Goal: Task Accomplishment & Management: Manage account settings

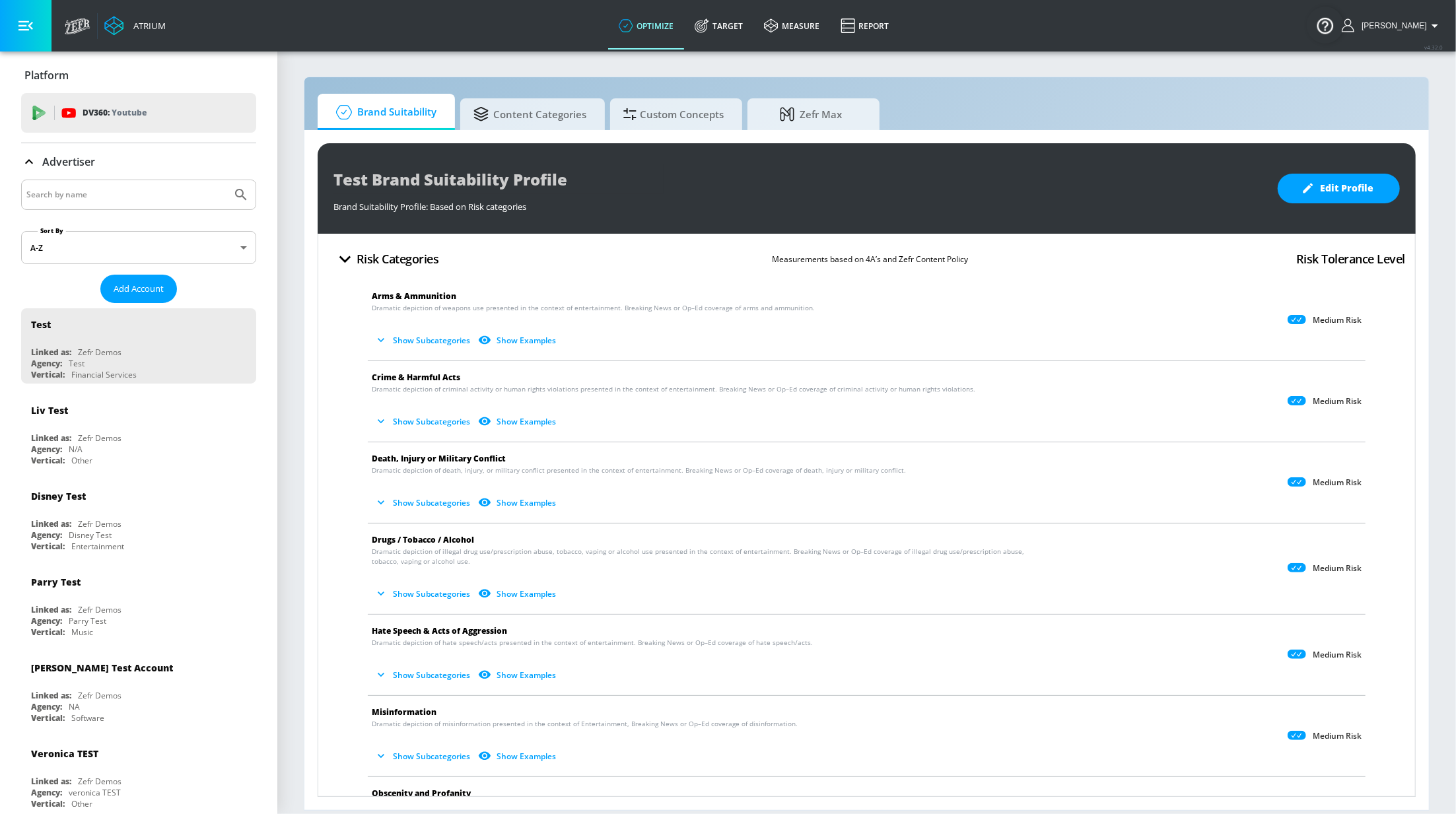
drag, startPoint x: 722, startPoint y: 23, endPoint x: 646, endPoint y: 121, distance: 124.0
click at [722, 23] on link "Target" at bounding box center [719, 26] width 69 height 47
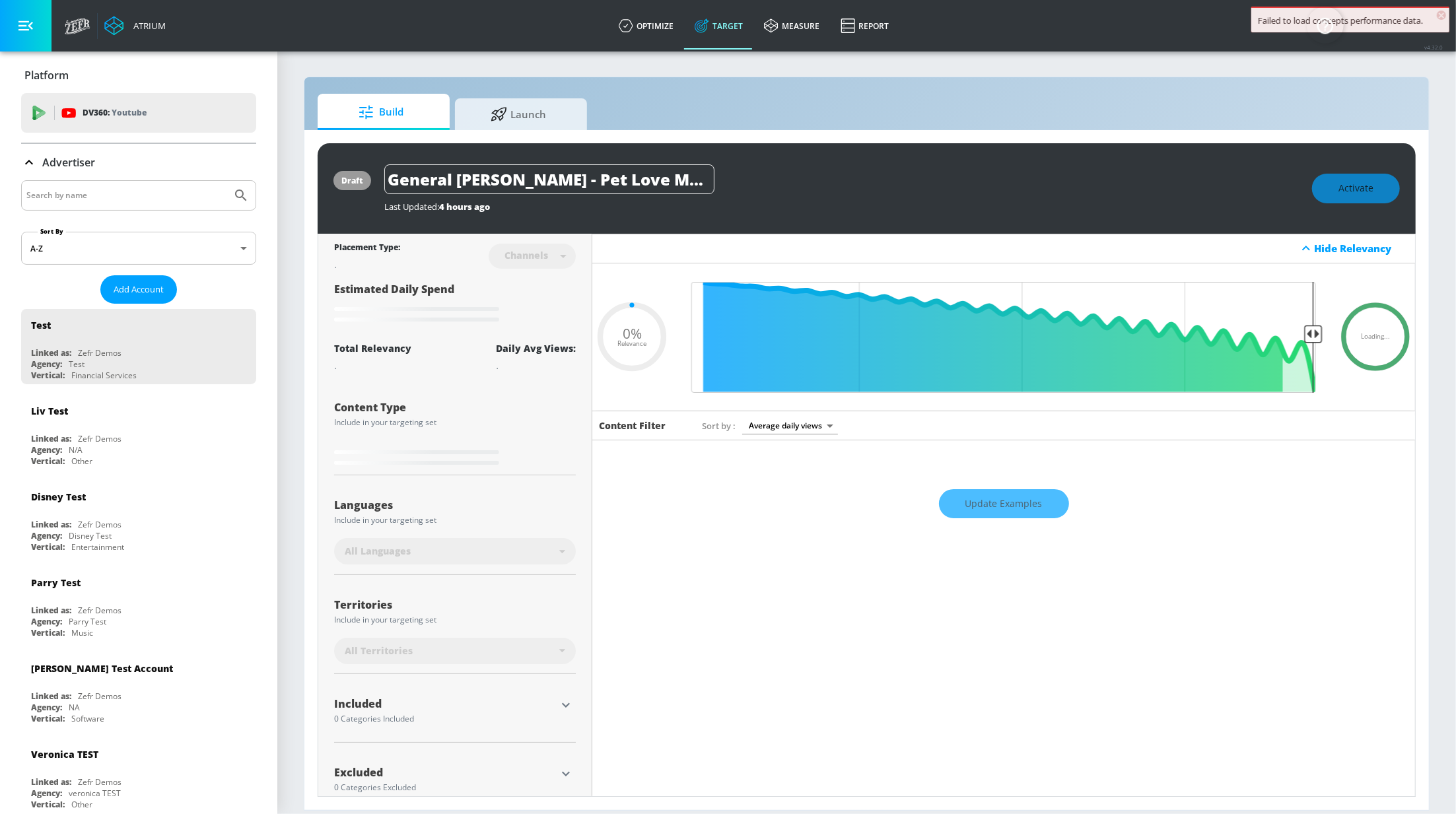
click at [88, 198] on input "Search by name" at bounding box center [126, 195] width 200 height 17
type input "0.67"
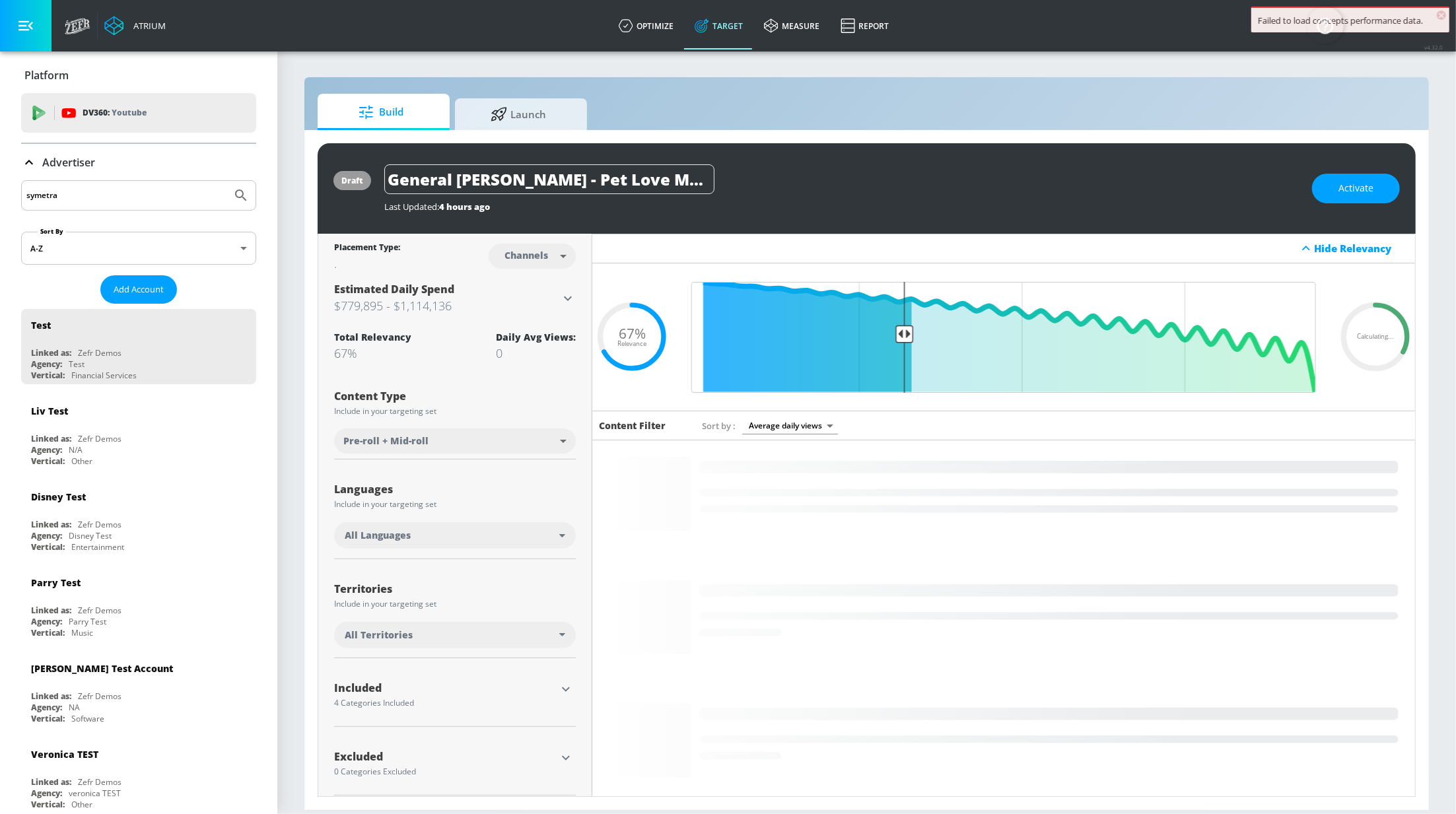
type input "symetra"
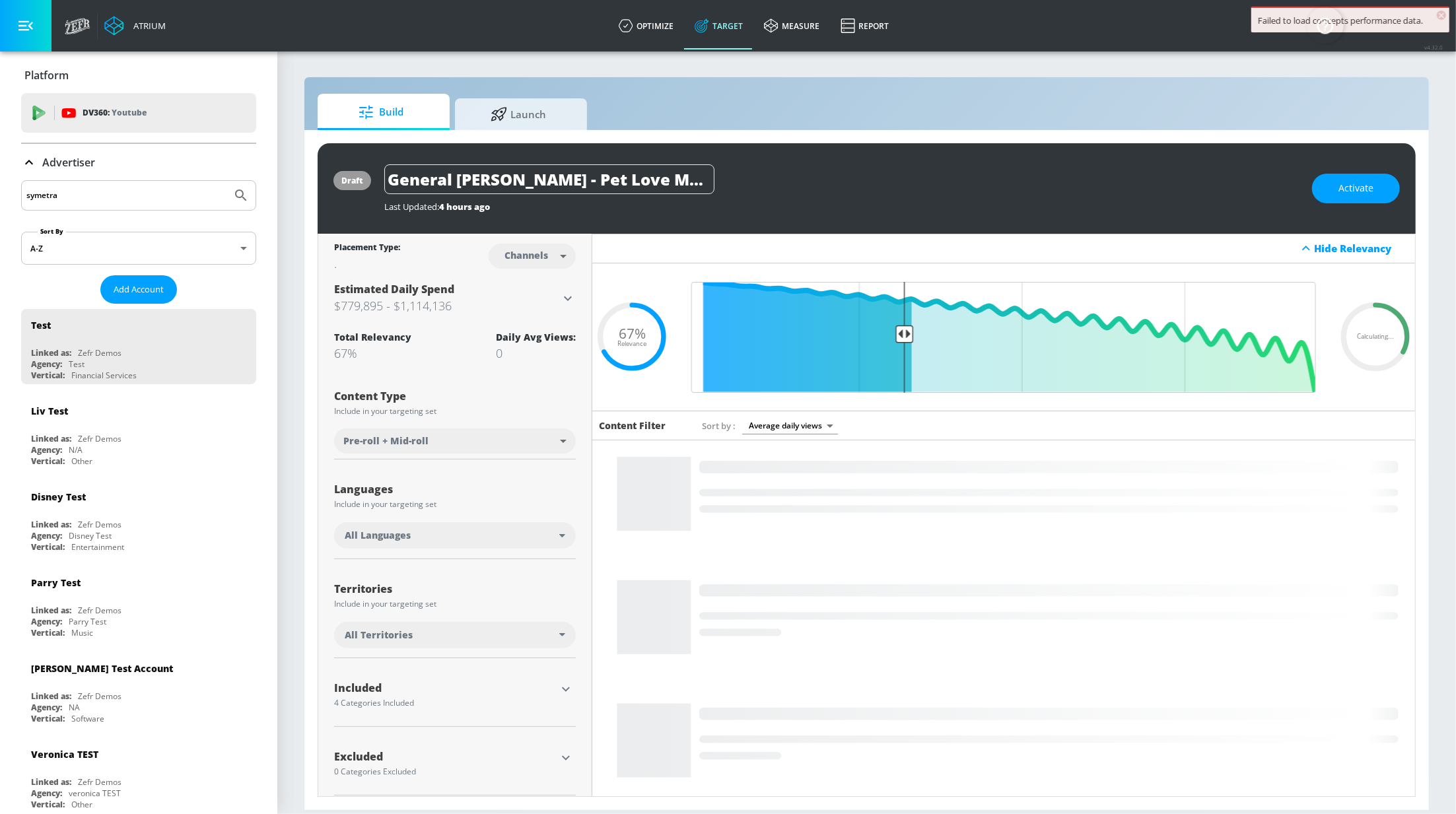
click at [226, 181] on button "Submit Search" at bounding box center [241, 195] width 29 height 29
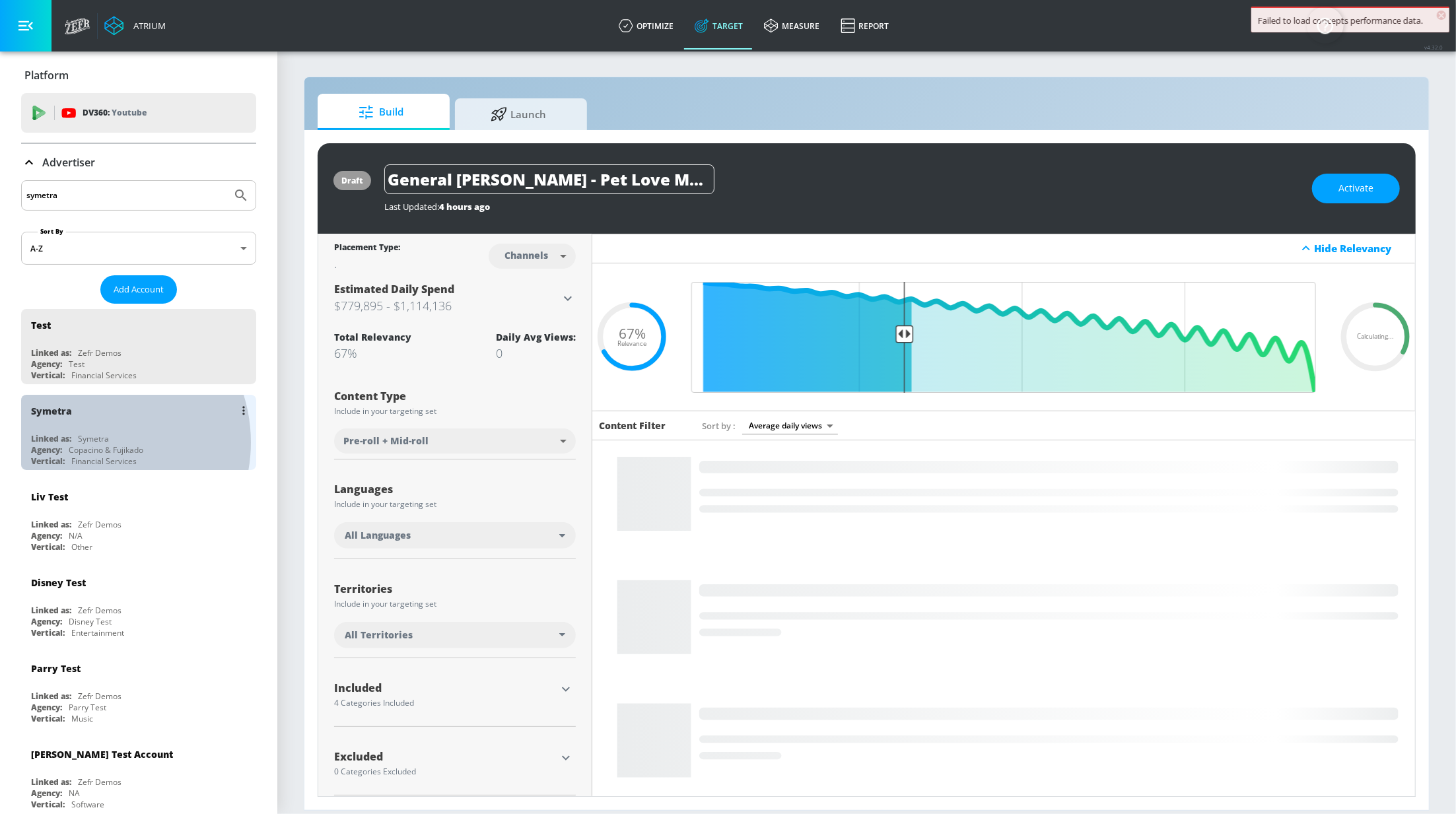
click at [91, 443] on div "Symetra" at bounding box center [93, 438] width 31 height 11
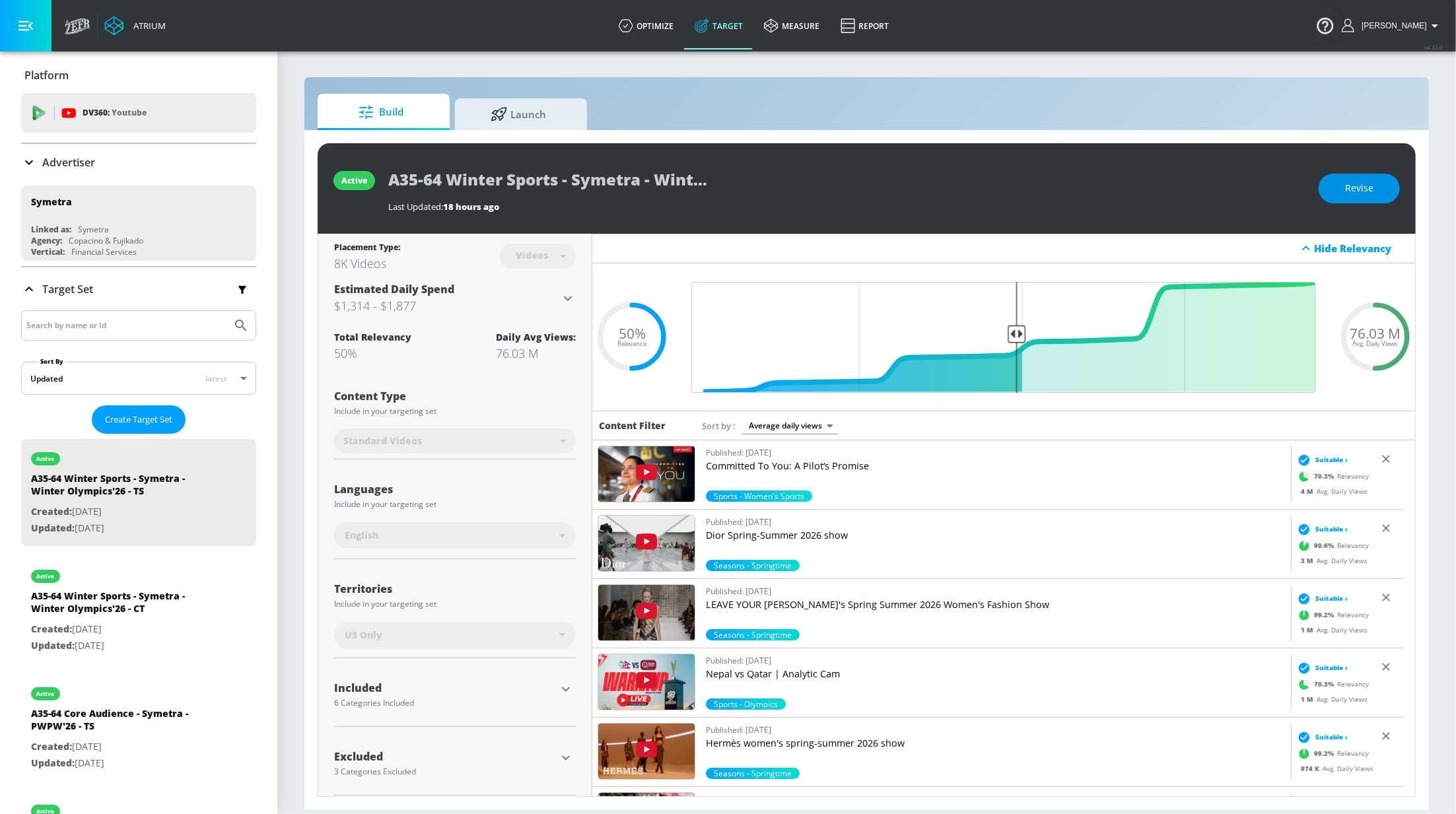
click at [1364, 184] on span "Revise" at bounding box center [1359, 189] width 29 height 17
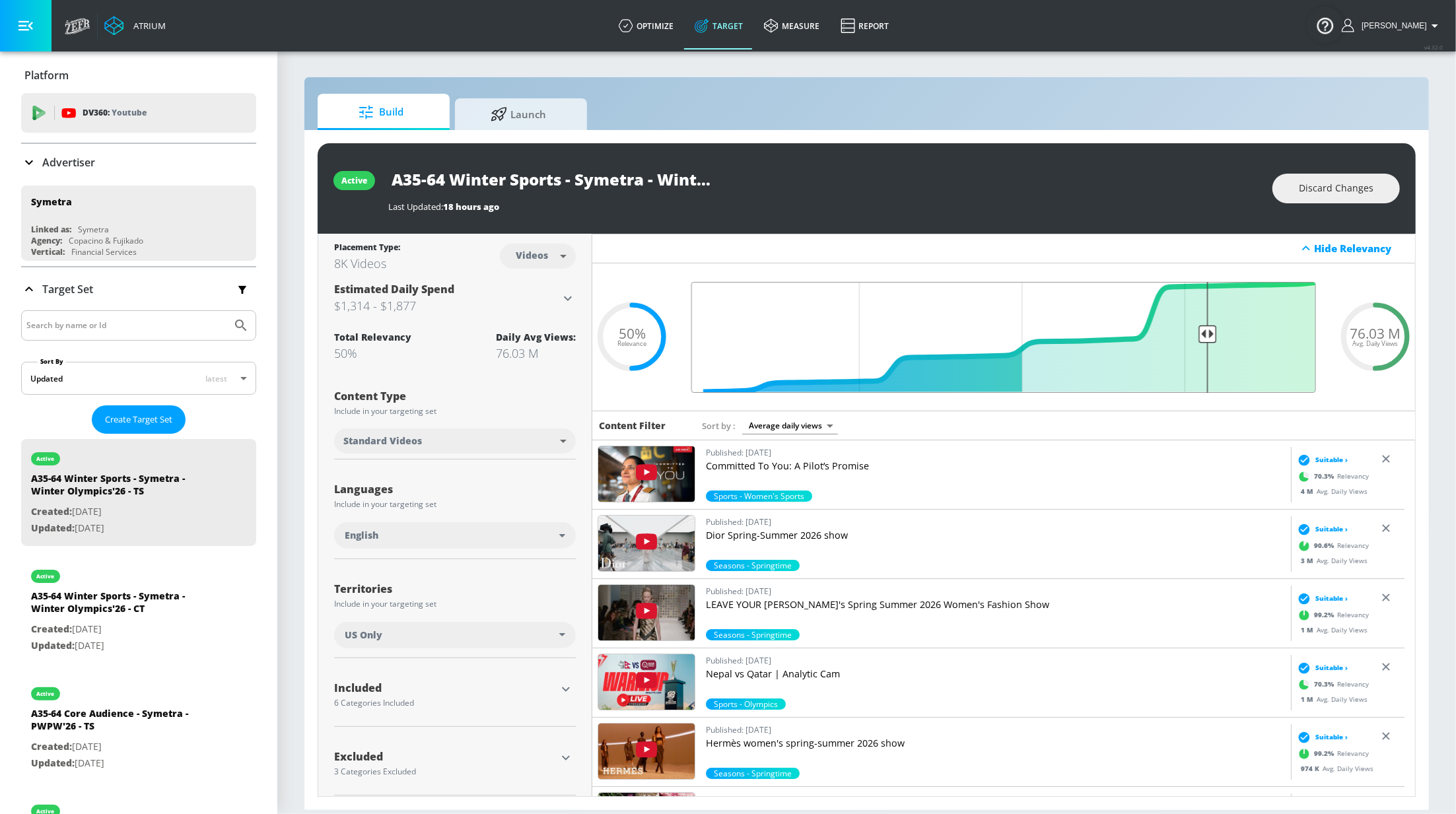
click at [1193, 325] on input "Final Threshold" at bounding box center [1003, 337] width 638 height 111
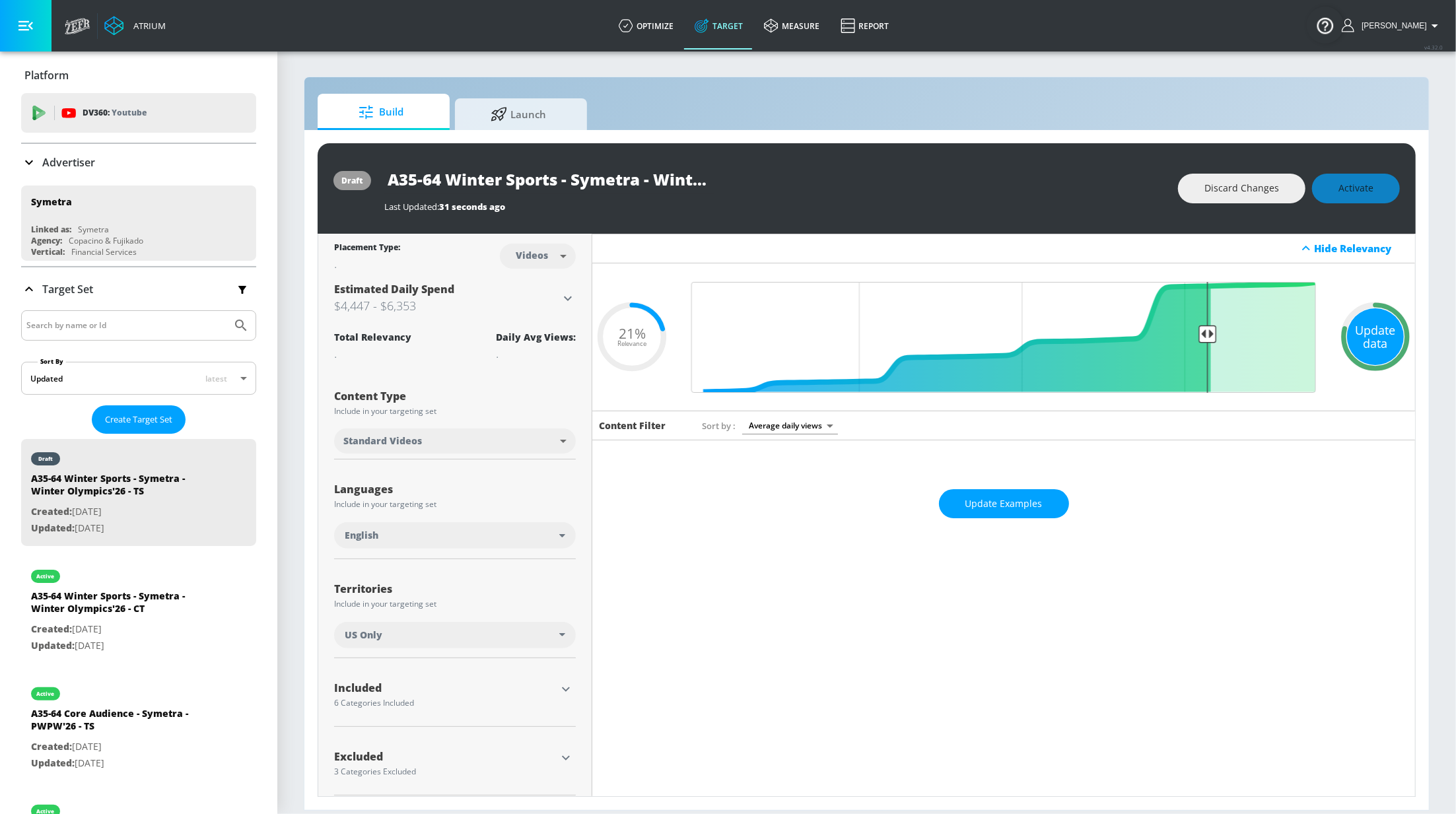
click at [1361, 333] on div "Update data" at bounding box center [1376, 337] width 57 height 57
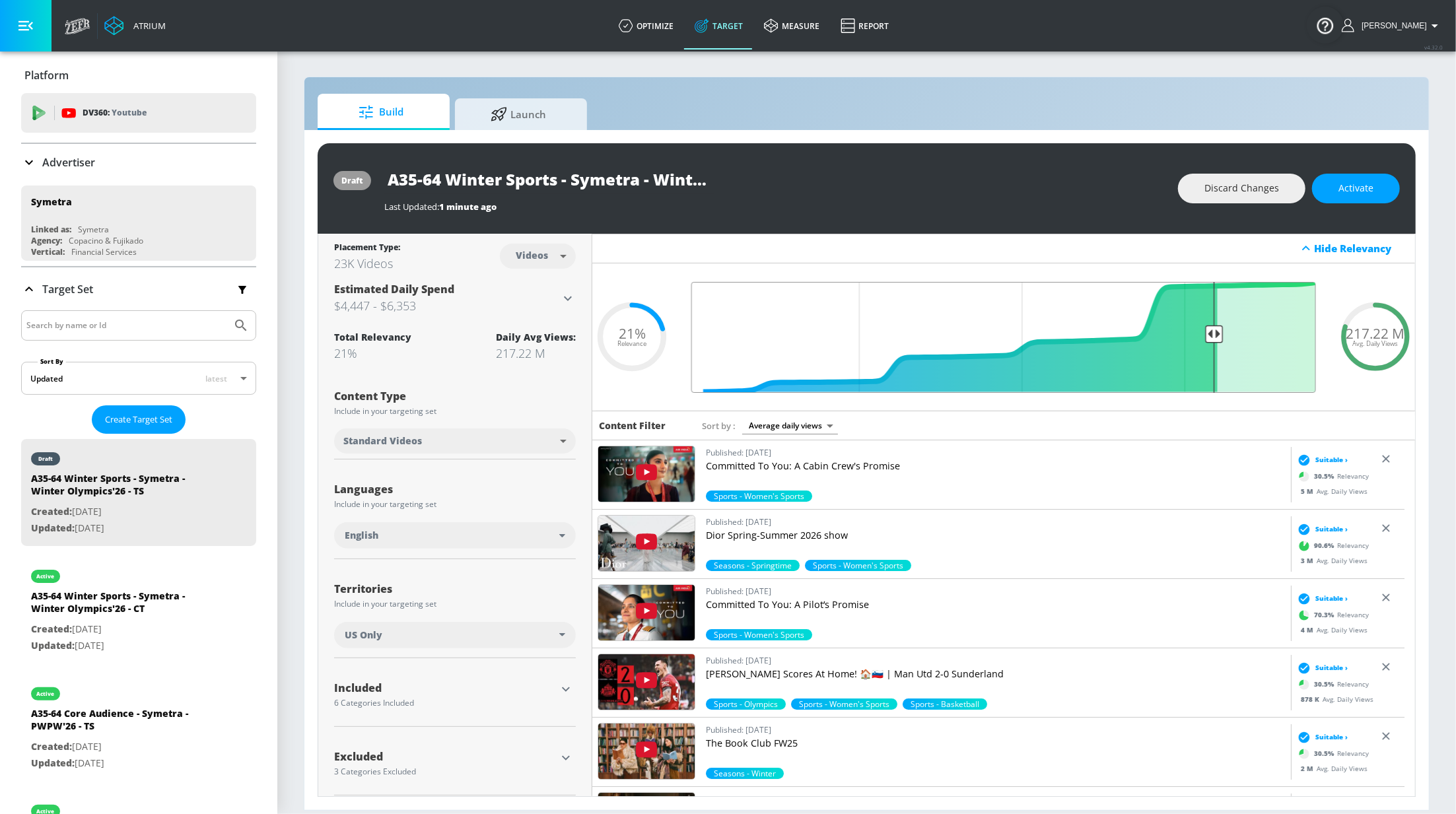
type input "0.2"
click at [1201, 331] on input "Final Threshold" at bounding box center [1003, 337] width 638 height 111
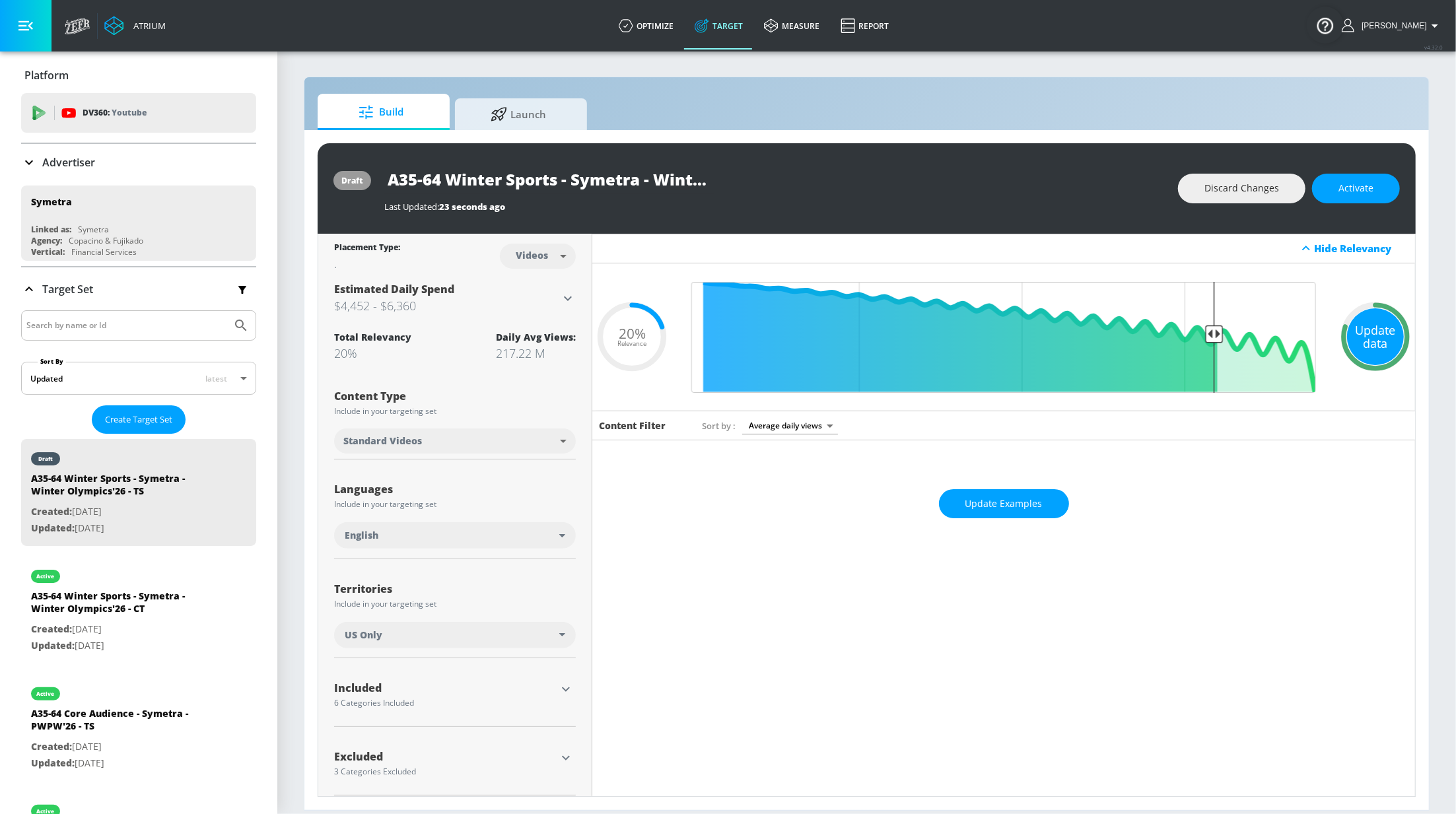
click at [1356, 323] on div "Update data" at bounding box center [1376, 337] width 57 height 57
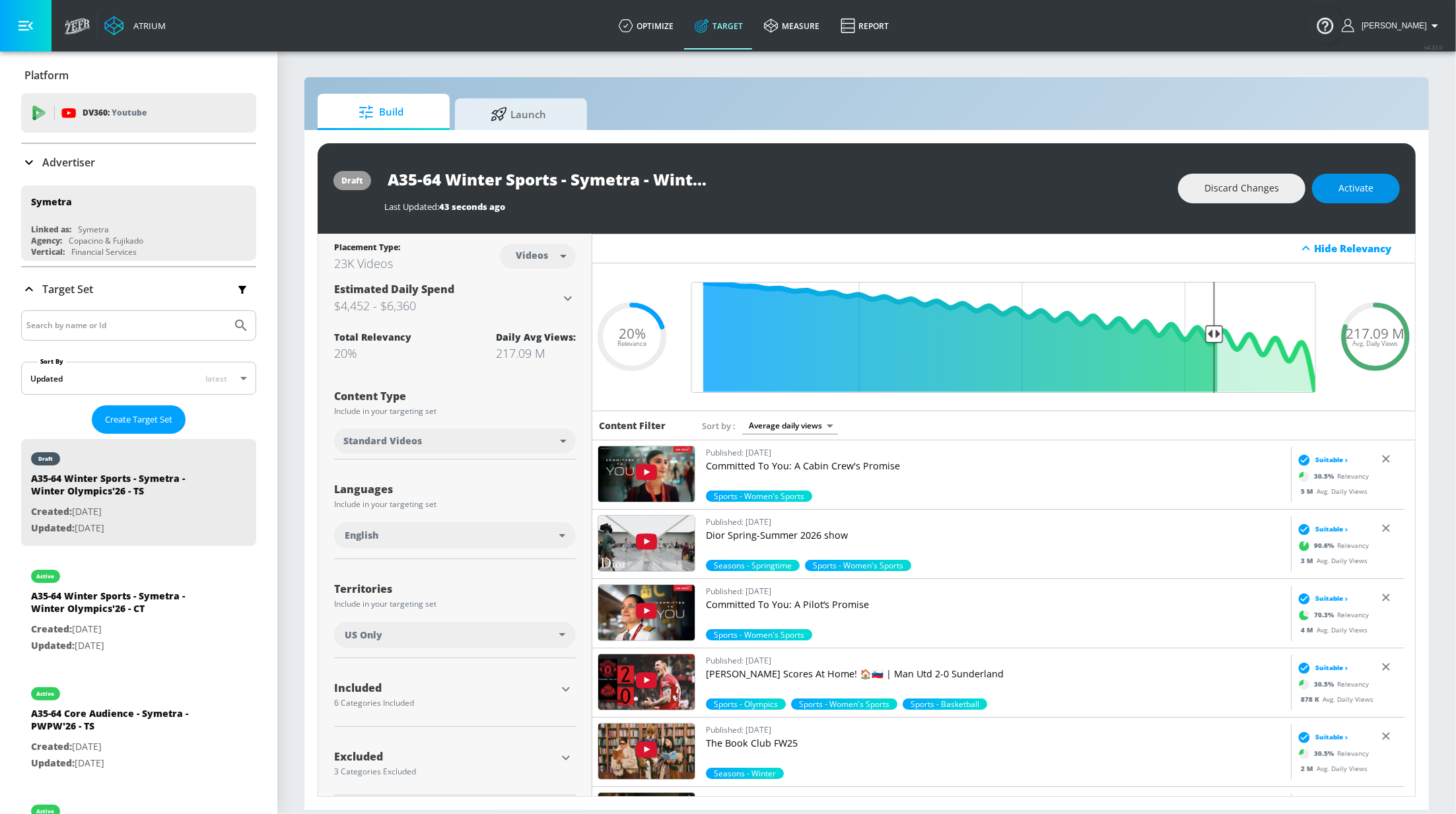
click at [1351, 190] on span "Activate" at bounding box center [1356, 189] width 35 height 17
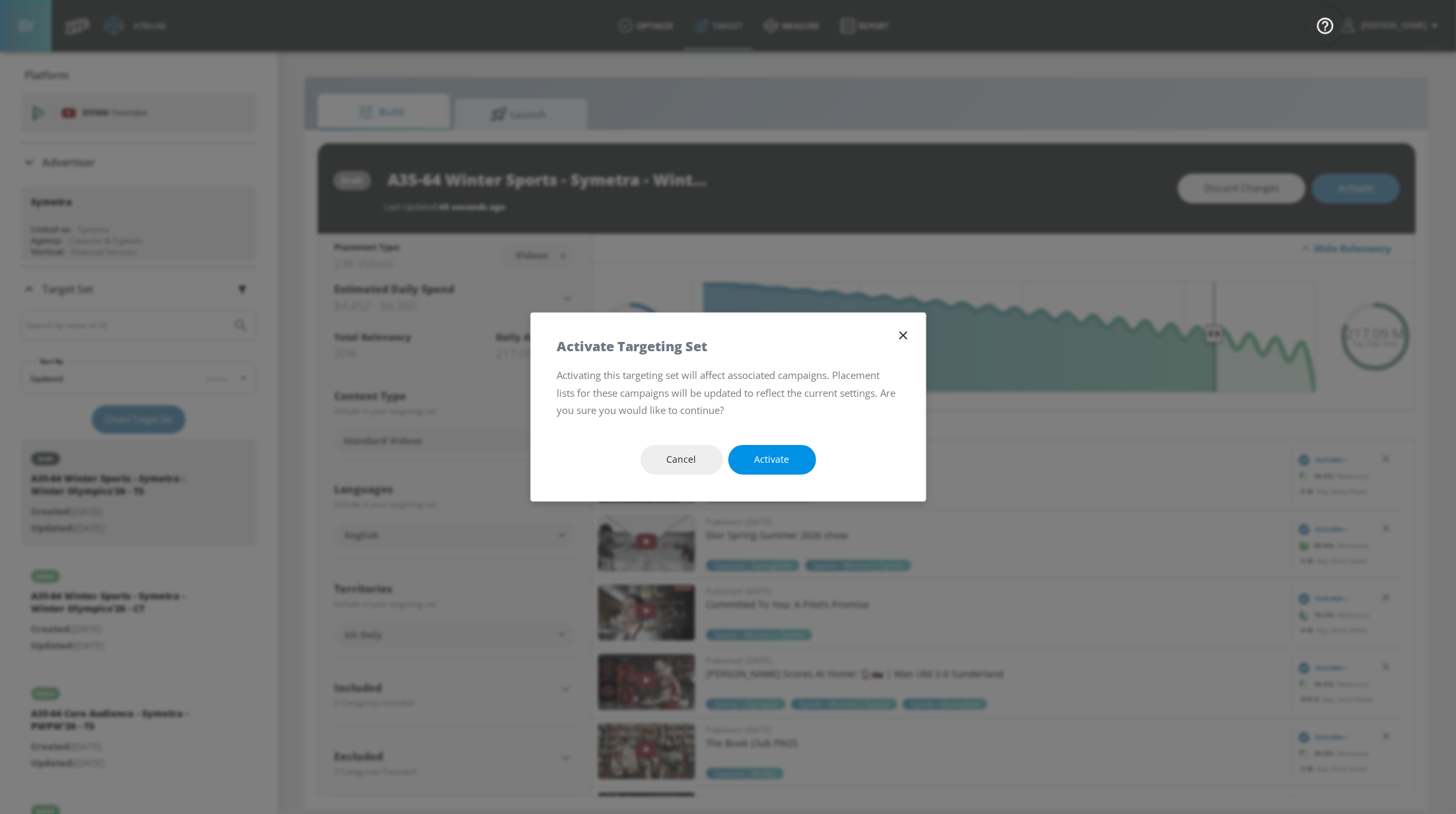
click at [770, 465] on span "Activate" at bounding box center [772, 460] width 35 height 17
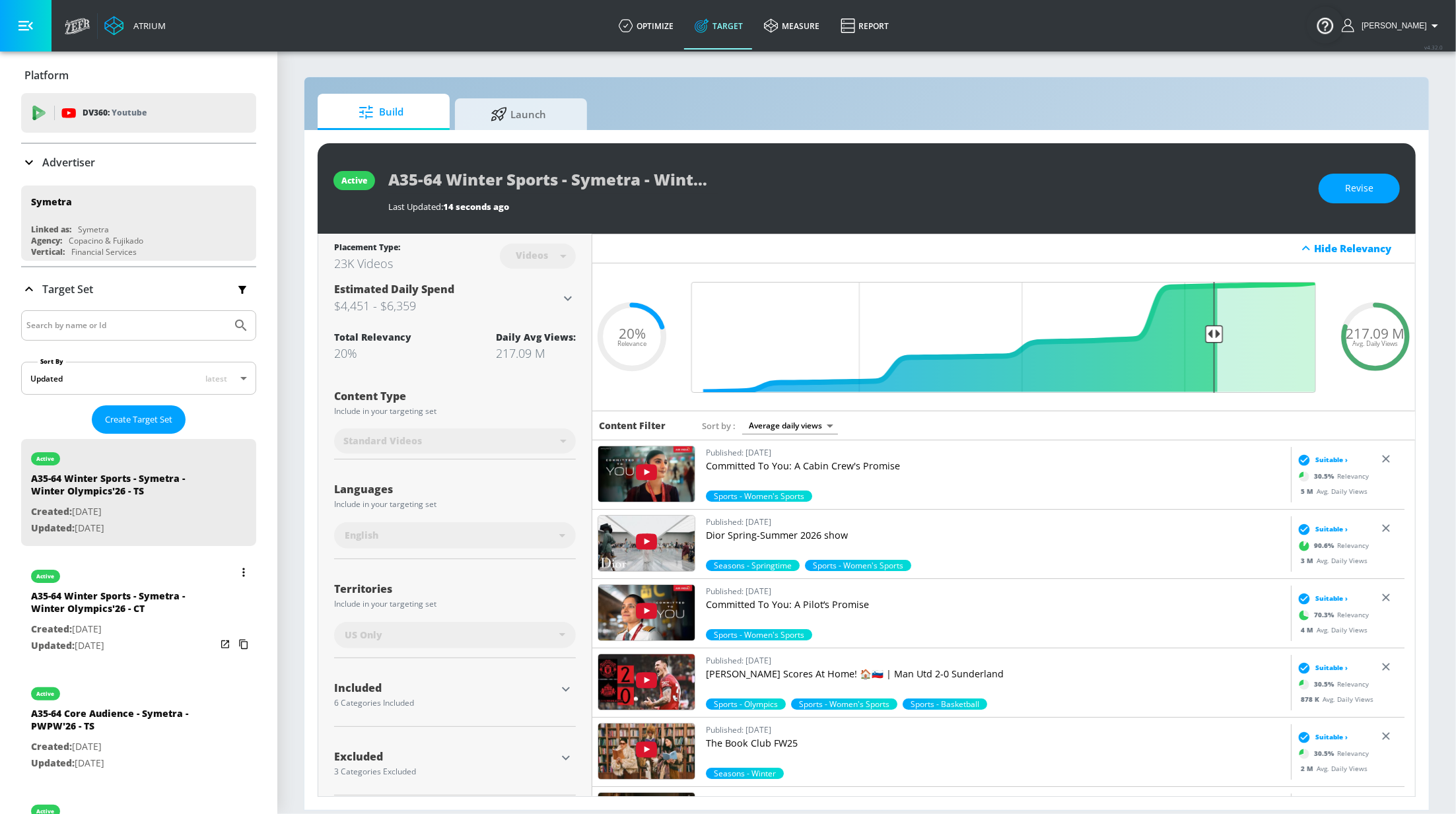
click at [126, 614] on div "A35-64 Winter Sports - Symetra - Winter Olympics'26 - CT" at bounding box center [123, 605] width 185 height 32
type input "A35-64 Winter Sports - Symetra - Winter Olympics'26 - CT"
type input "channels"
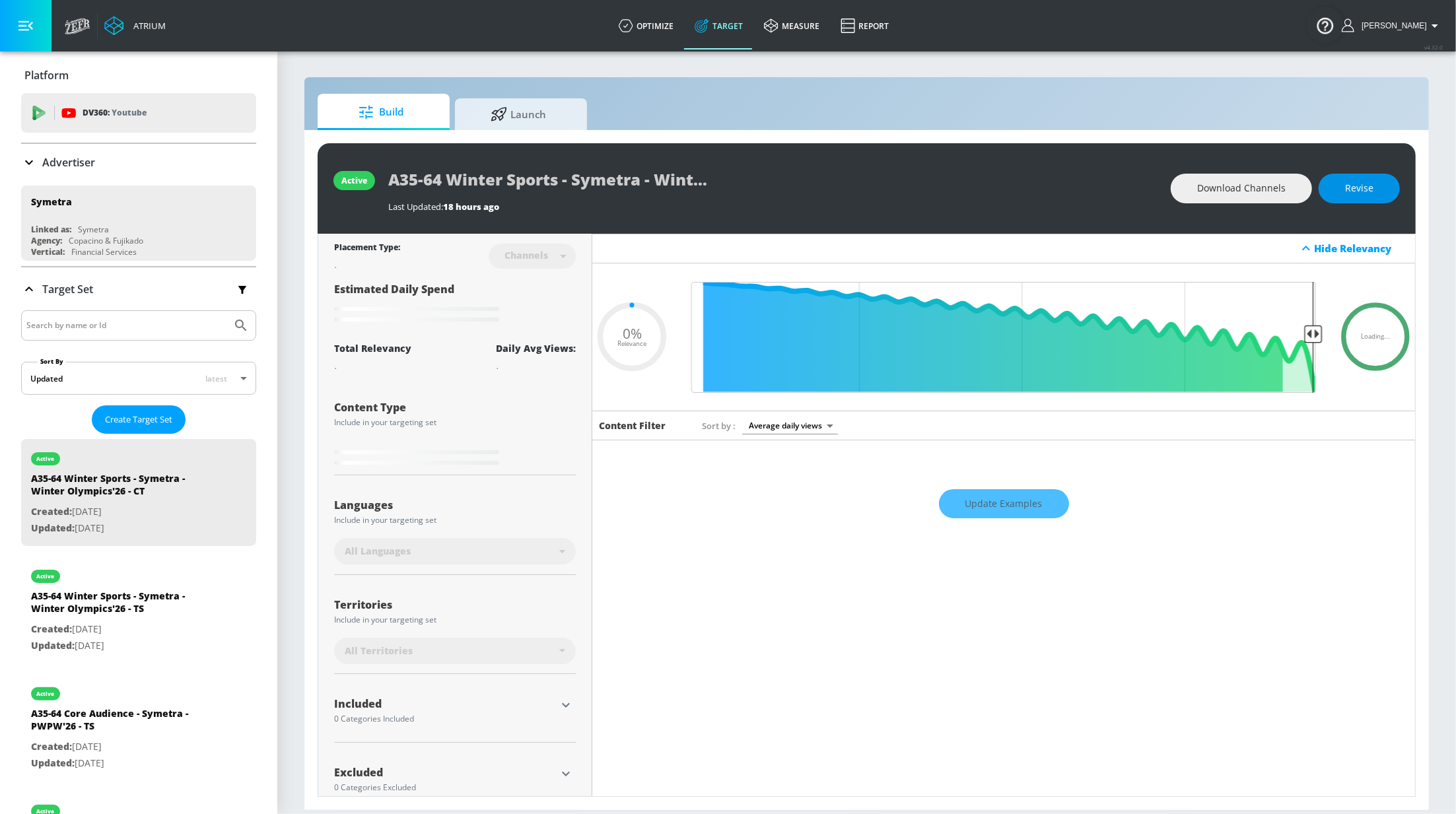
click at [1364, 187] on span "Revise" at bounding box center [1359, 189] width 29 height 17
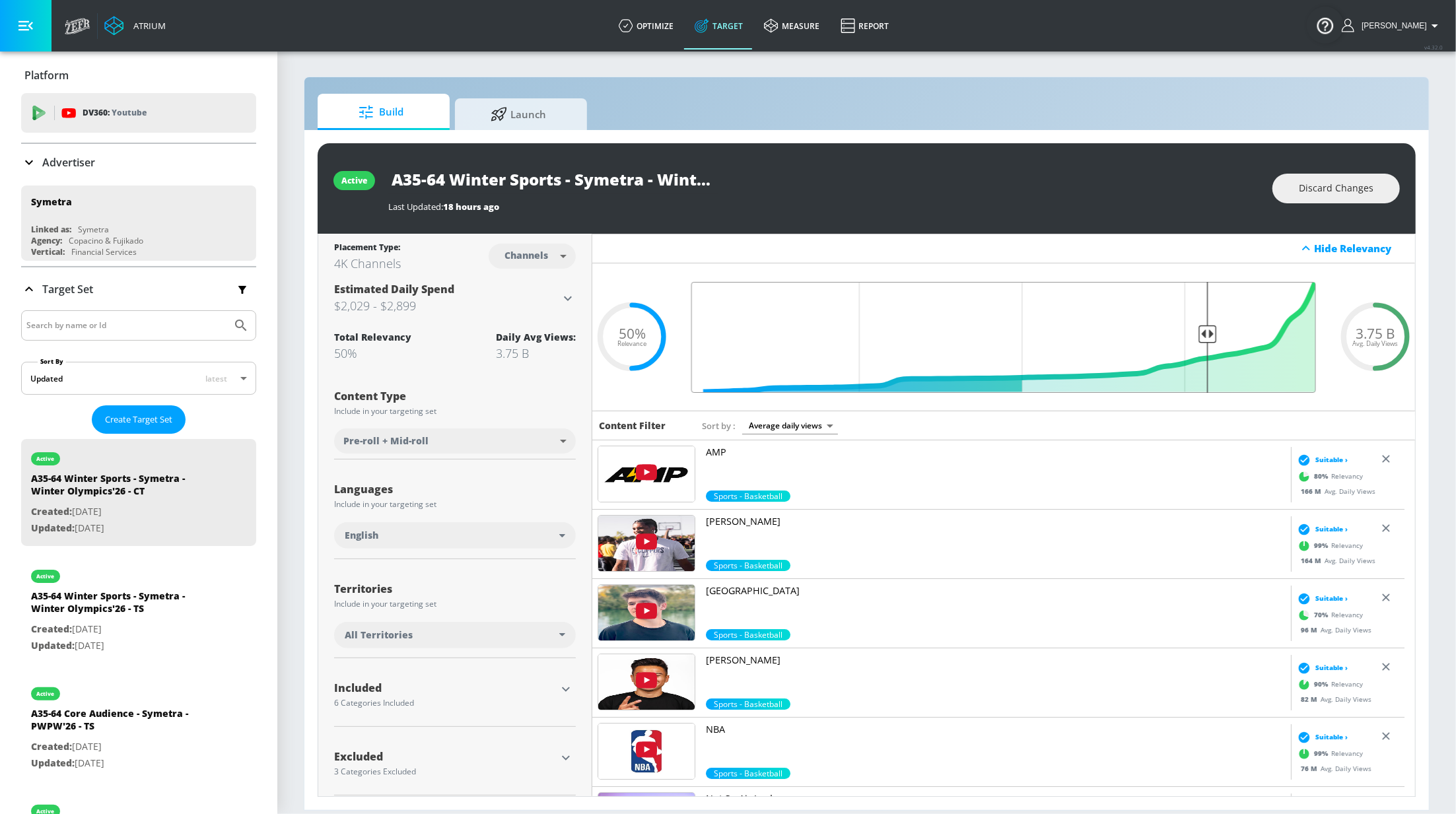
click at [1197, 331] on input "Final Threshold" at bounding box center [1003, 337] width 638 height 111
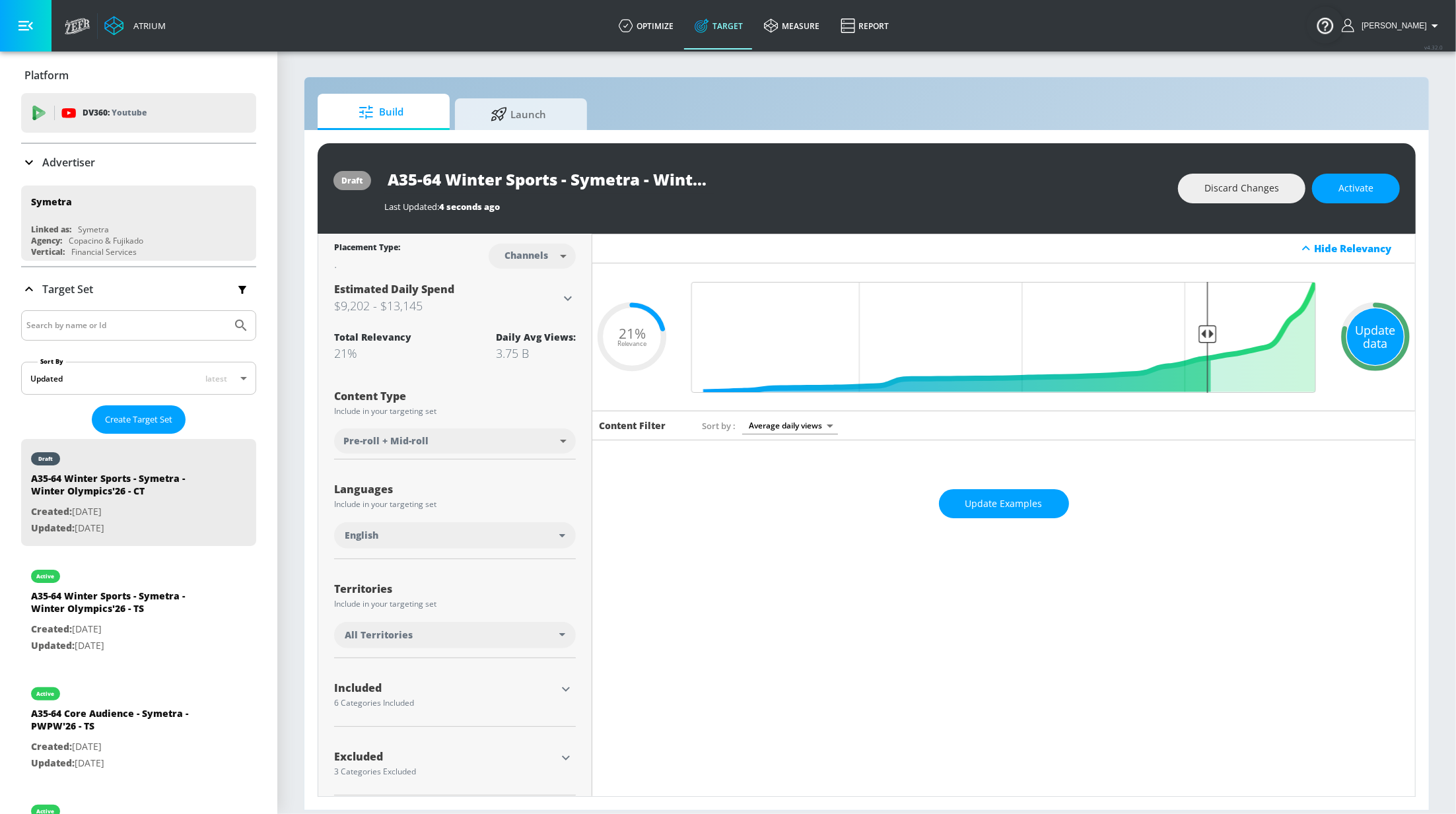
click at [1364, 336] on div "Update data" at bounding box center [1376, 337] width 57 height 57
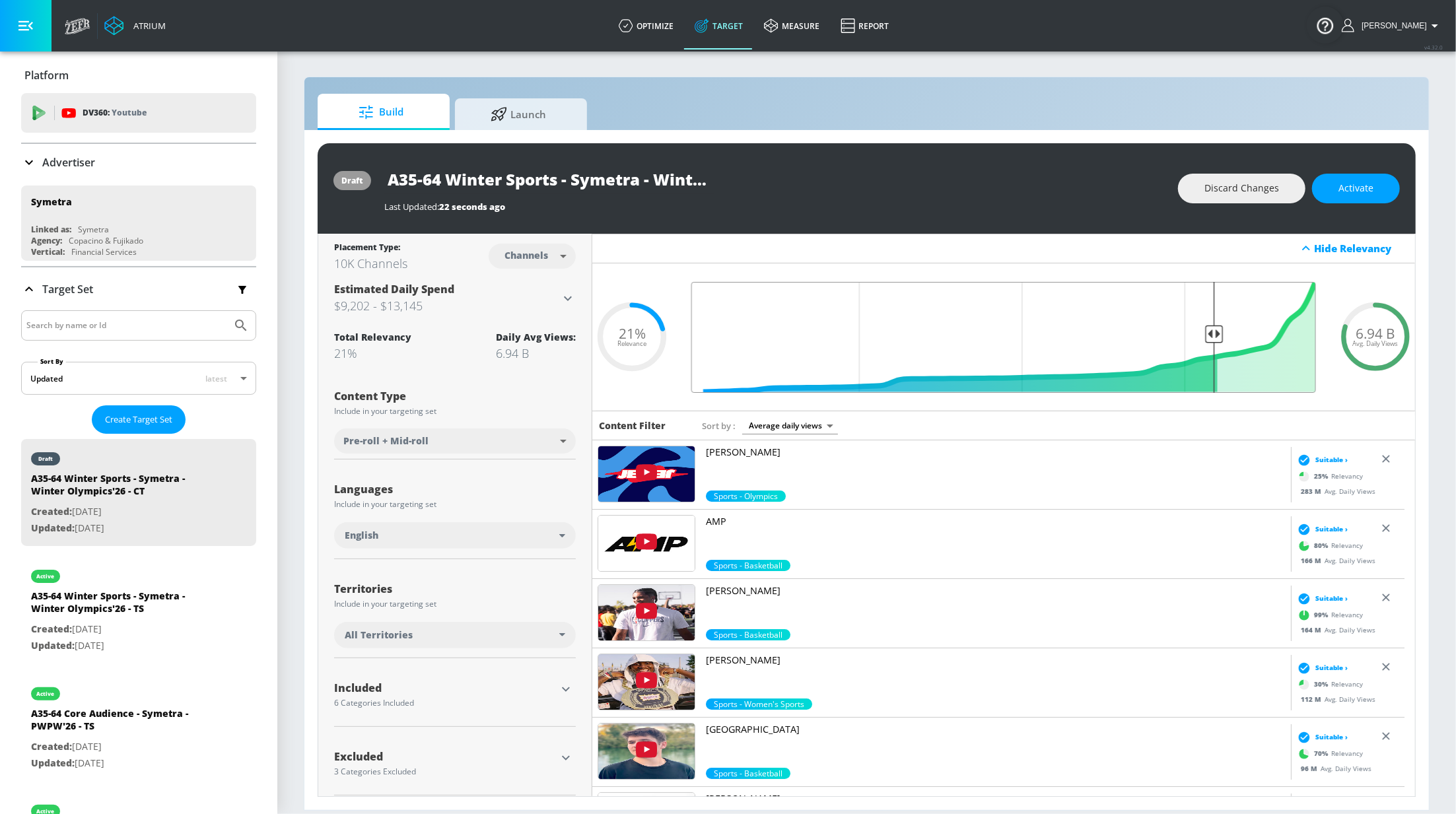
type input "0.2"
click at [1200, 332] on input "Final Threshold" at bounding box center [1003, 337] width 638 height 111
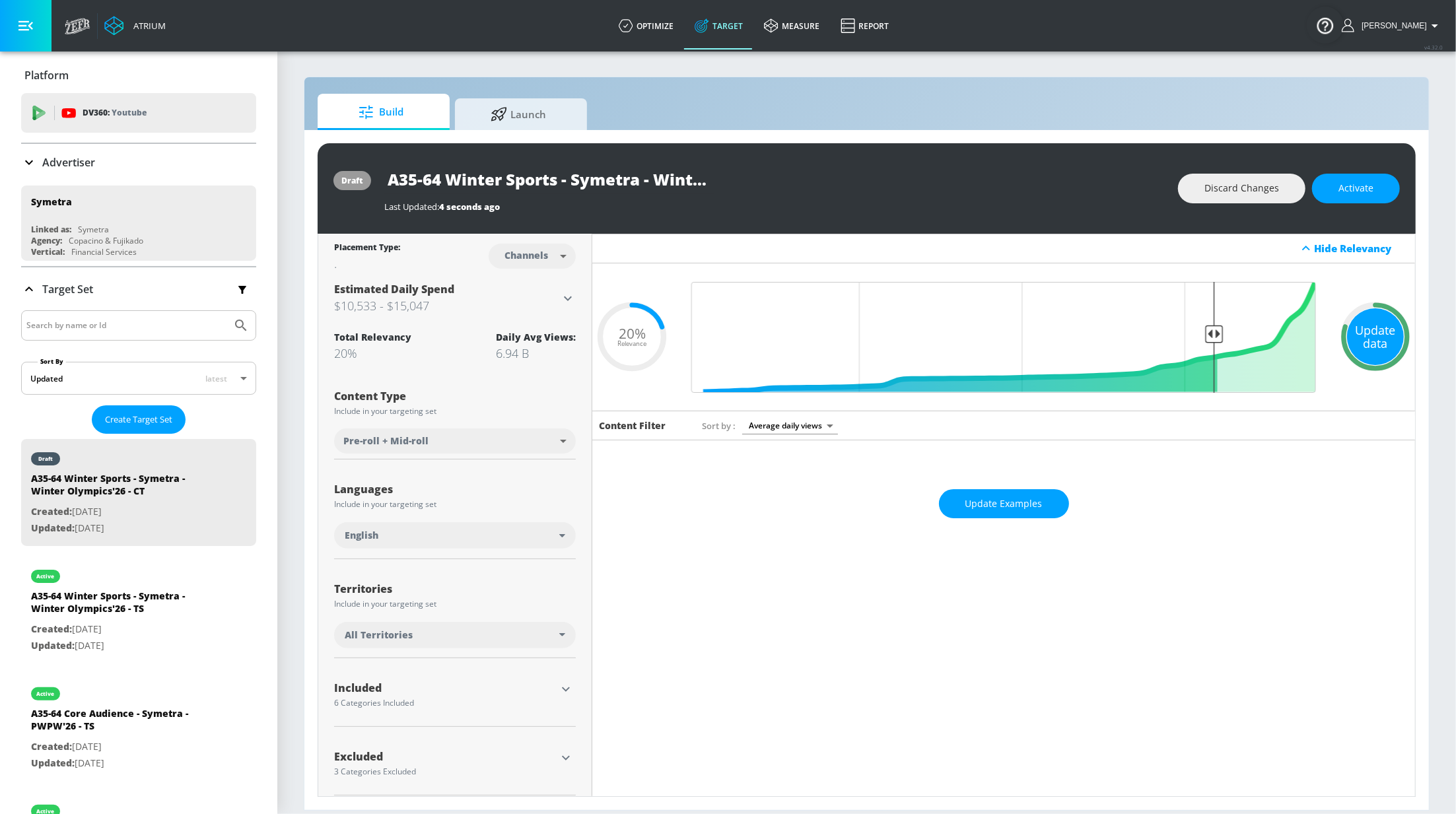
click at [1364, 323] on div "Update data" at bounding box center [1376, 337] width 57 height 57
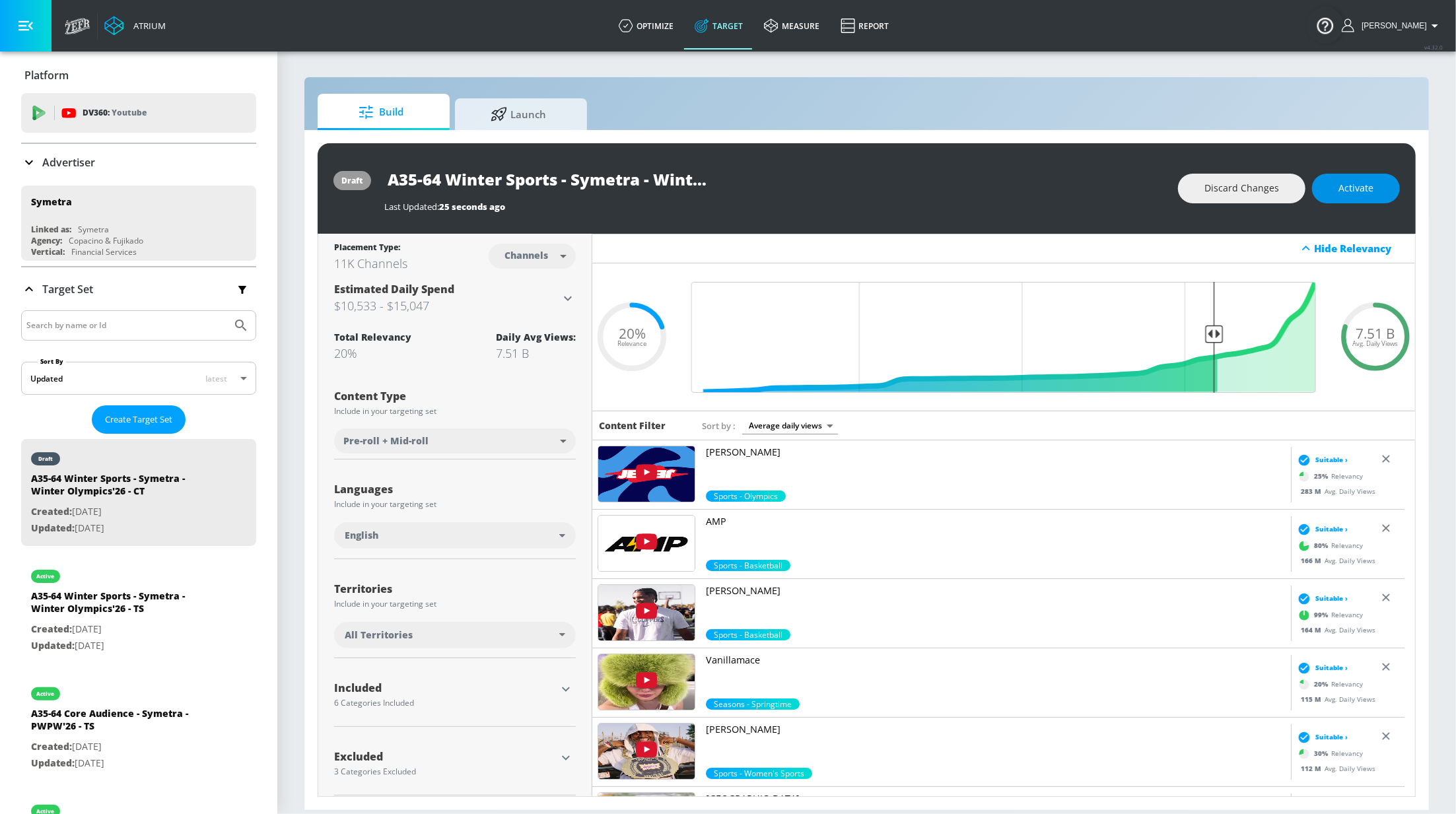
click at [1364, 193] on span "Activate" at bounding box center [1356, 189] width 35 height 17
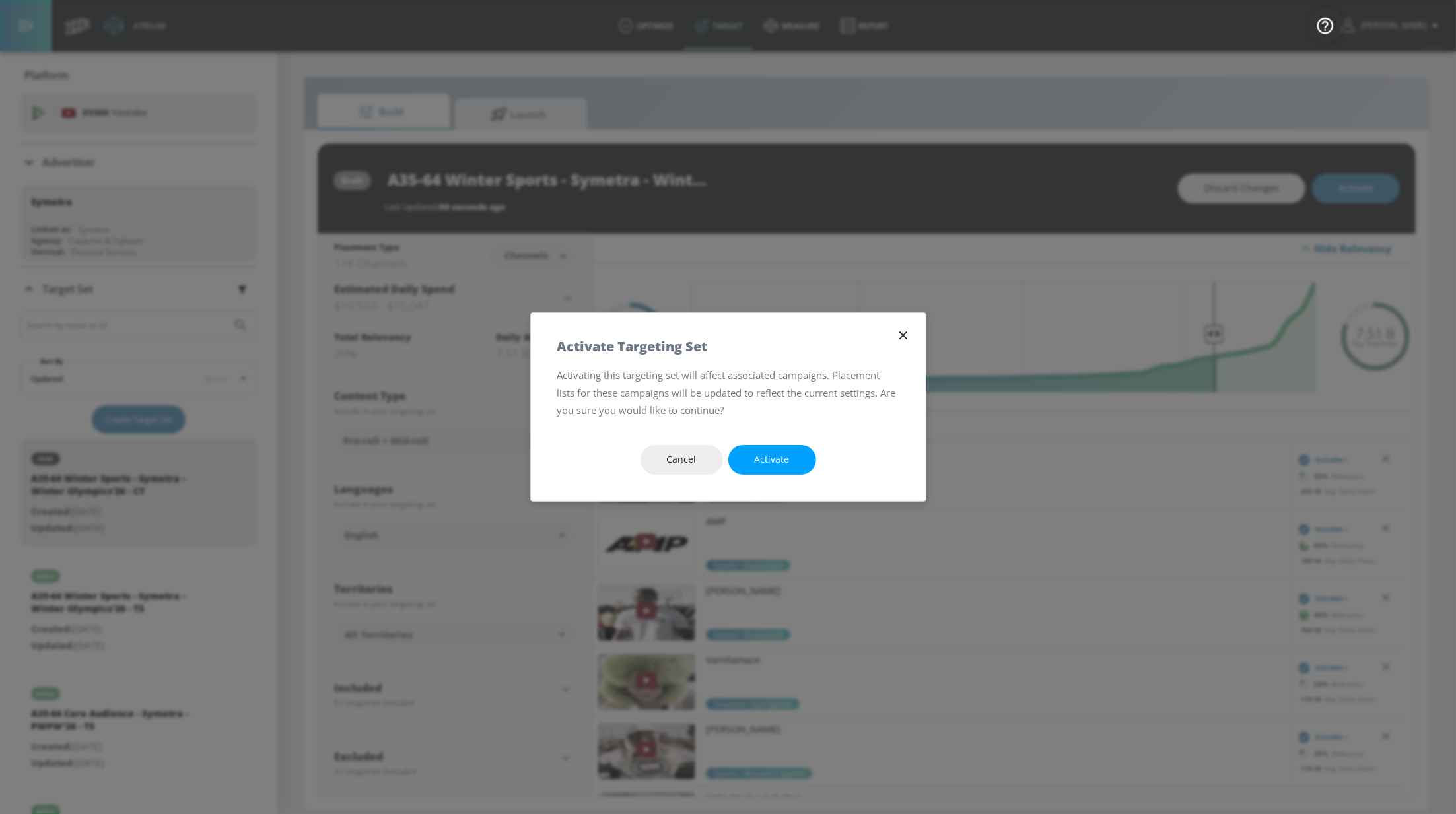
click at [767, 471] on button "Activate" at bounding box center [772, 460] width 88 height 30
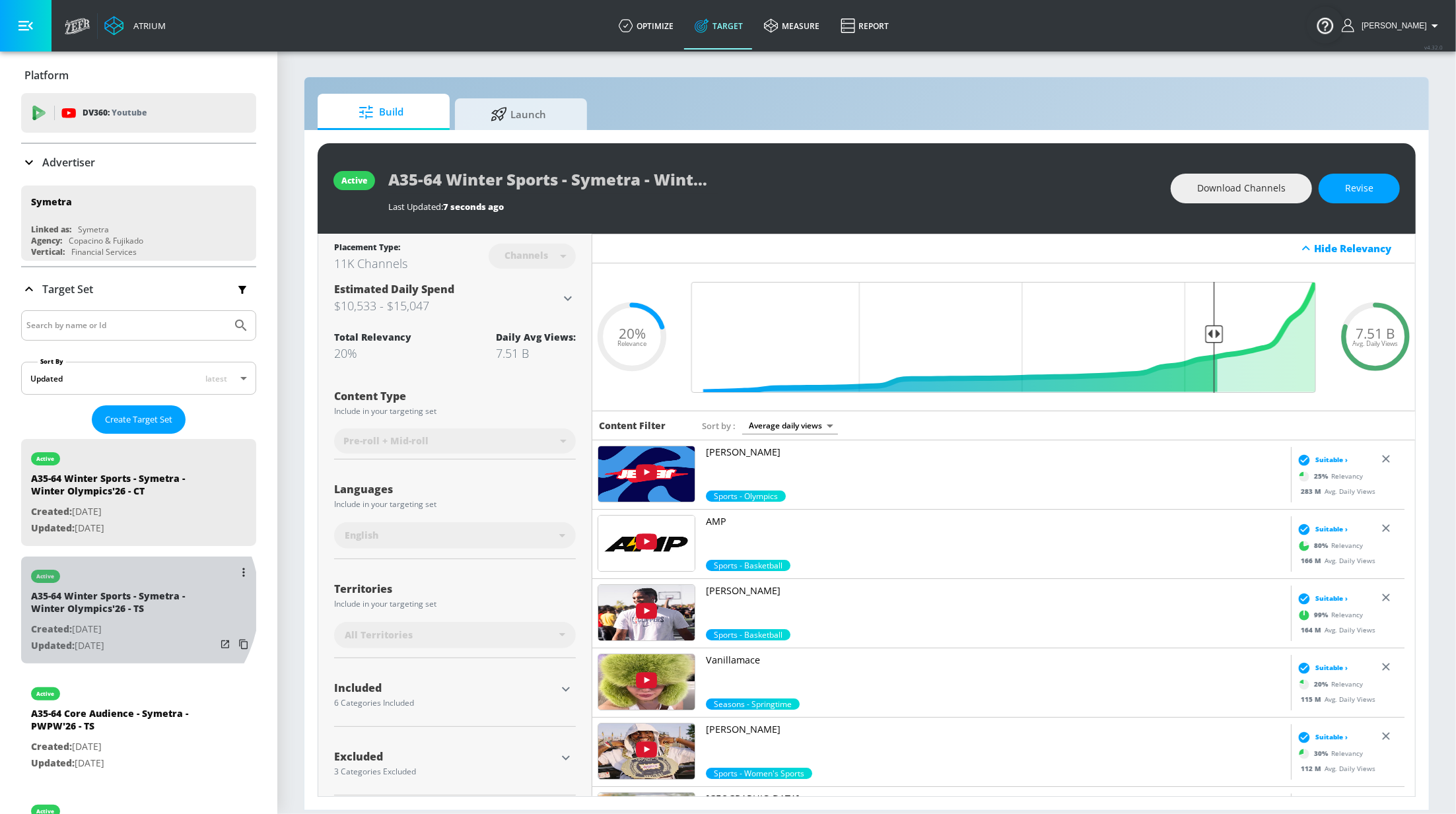
drag, startPoint x: 128, startPoint y: 603, endPoint x: 238, endPoint y: 523, distance: 136.0
click at [128, 603] on div "A35-64 Winter Sports - Symetra - Winter Olympics'26 - TS" at bounding box center [123, 605] width 185 height 32
type input "A35-64 Winter Sports - Symetra - Winter Olympics'26 - TS"
type input "videos"
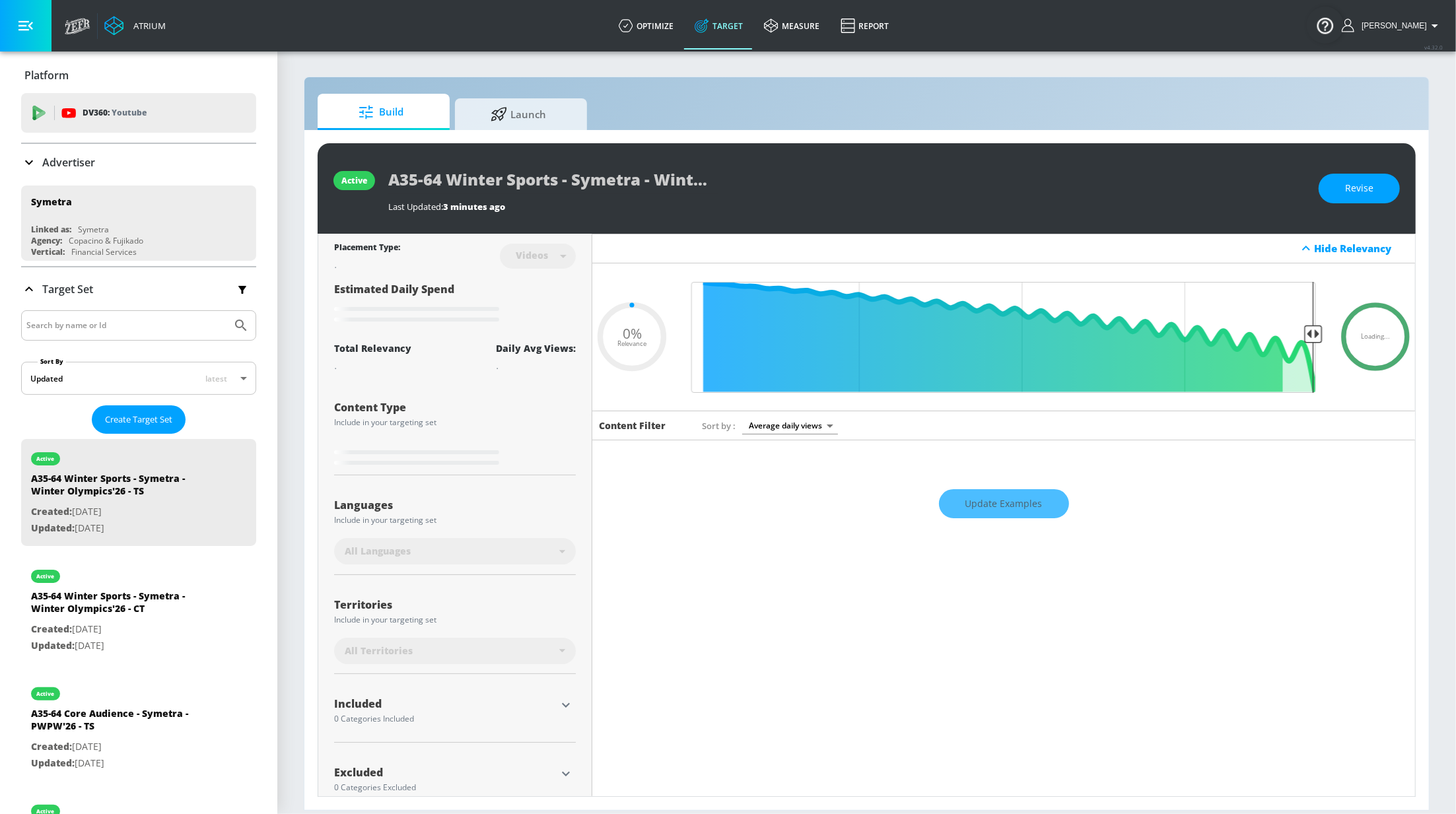
type input "0.05"
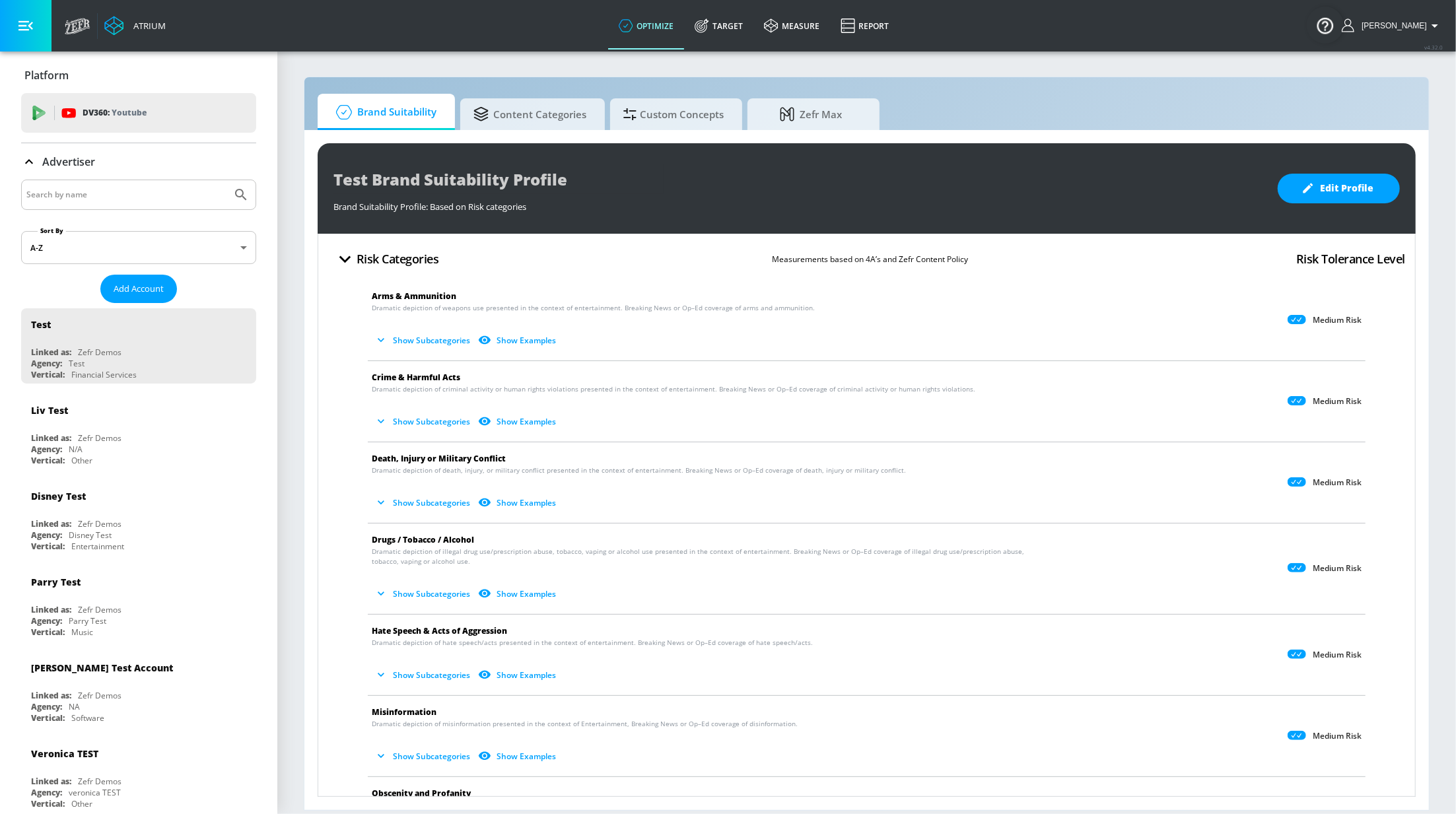
click at [182, 196] on input "Search by name" at bounding box center [126, 195] width 200 height 17
type input "symetra"
click at [226, 180] on button "Submit Search" at bounding box center [241, 195] width 29 height 29
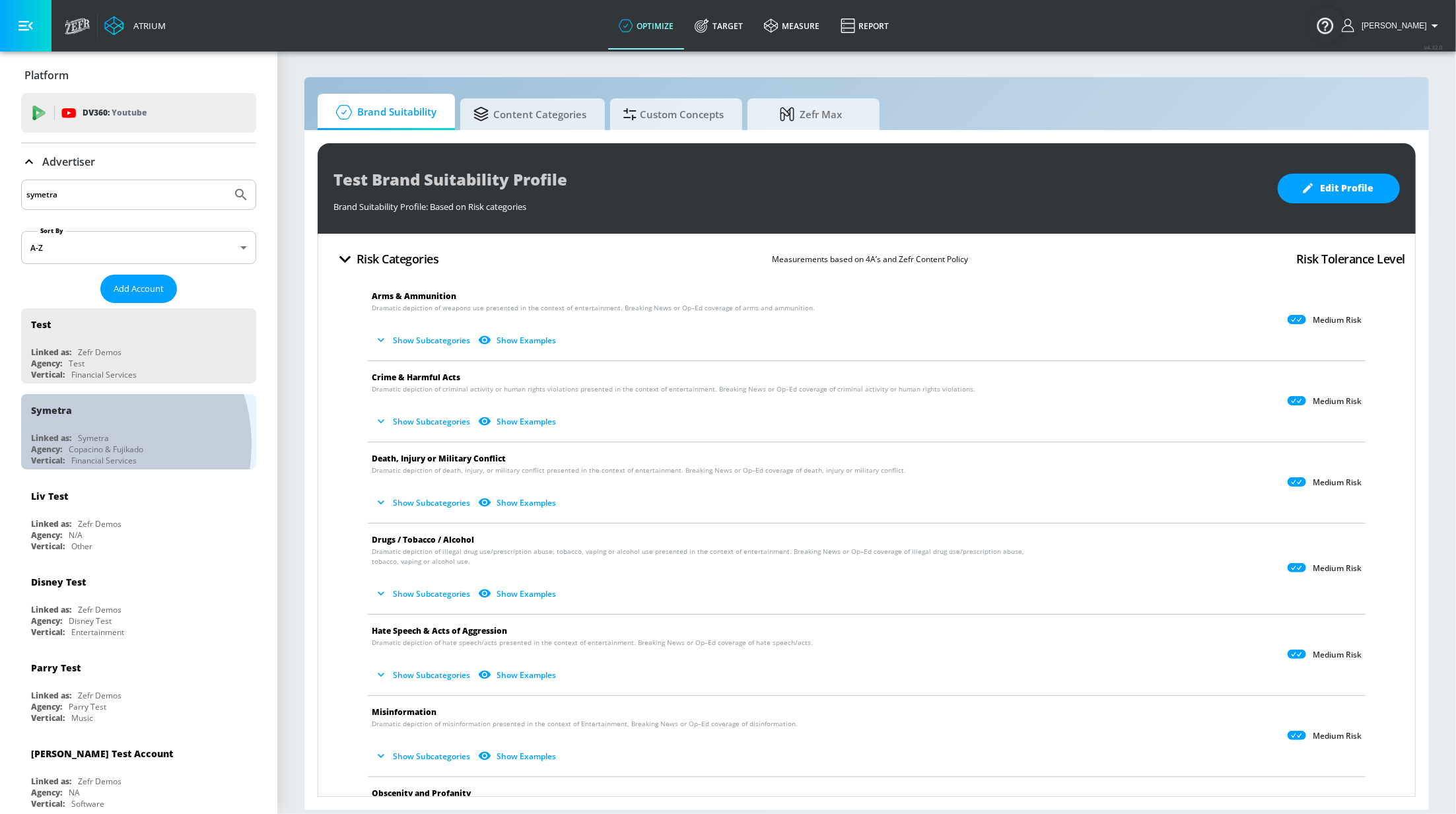
drag, startPoint x: 83, startPoint y: 446, endPoint x: 293, endPoint y: 264, distance: 277.9
click at [83, 446] on div "Copacino & Fujikado" at bounding box center [105, 449] width 74 height 11
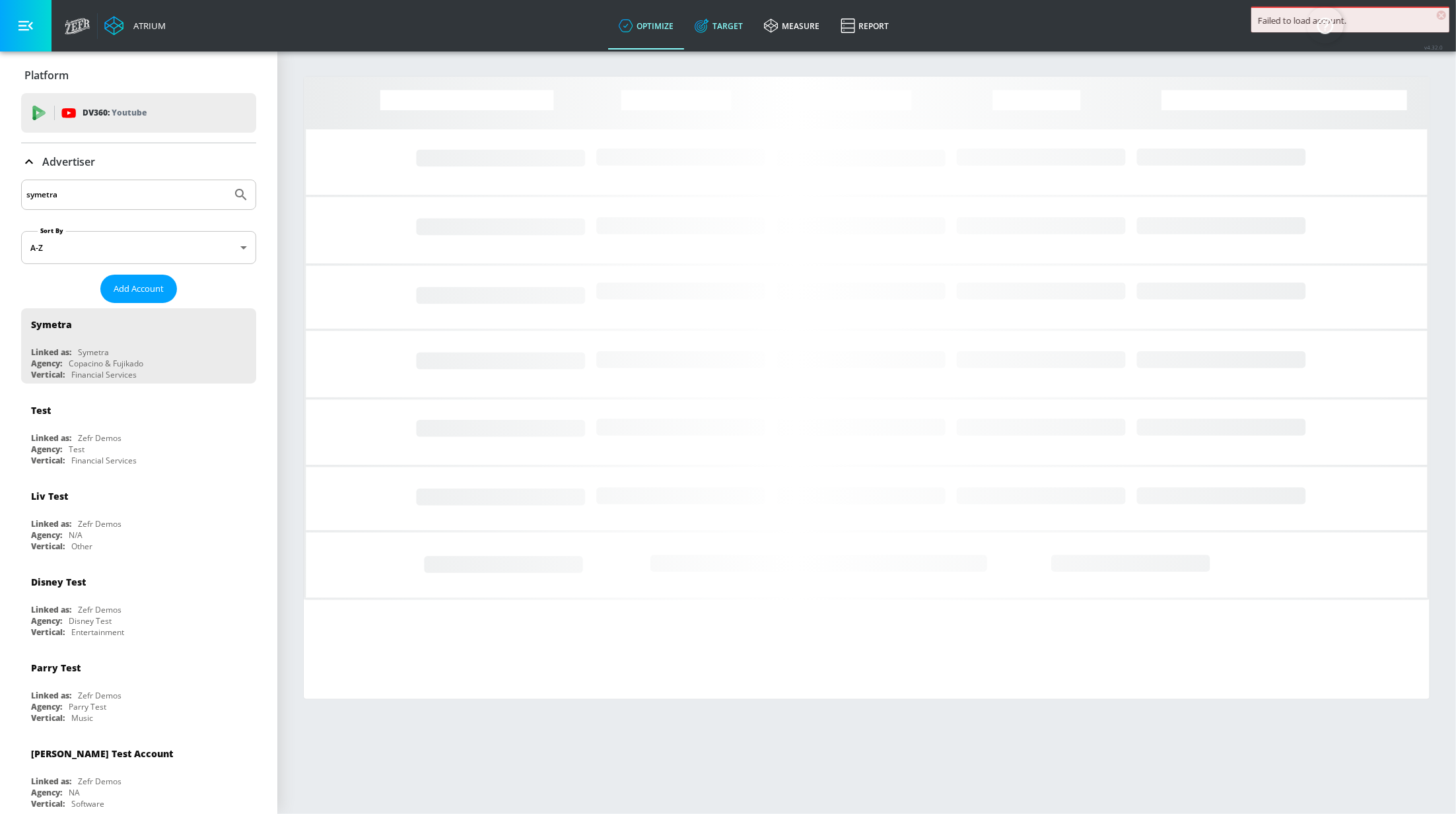
click at [740, 26] on link "Target" at bounding box center [719, 26] width 69 height 47
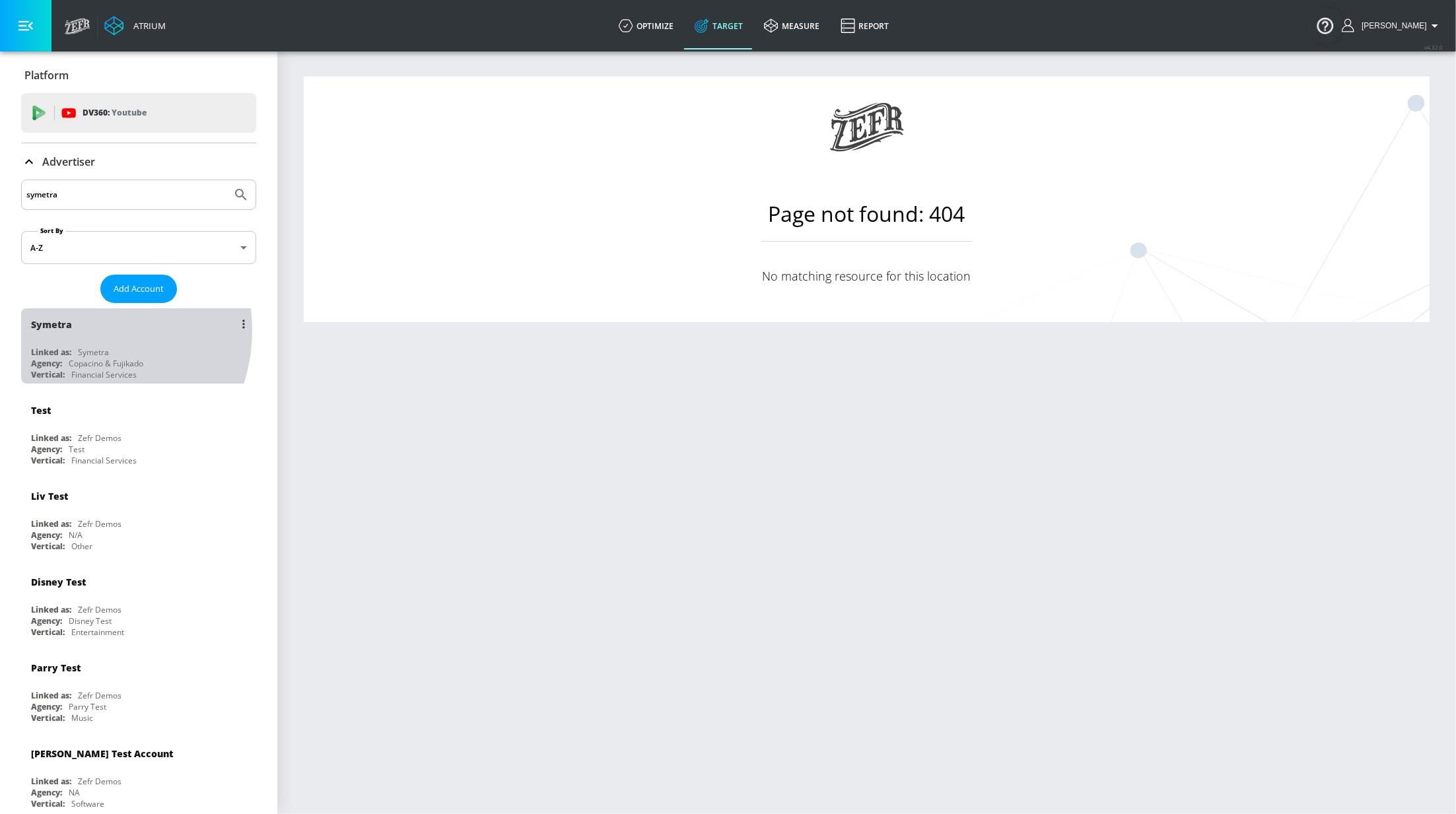
click at [77, 331] on div "Symetra" at bounding box center [141, 324] width 222 height 32
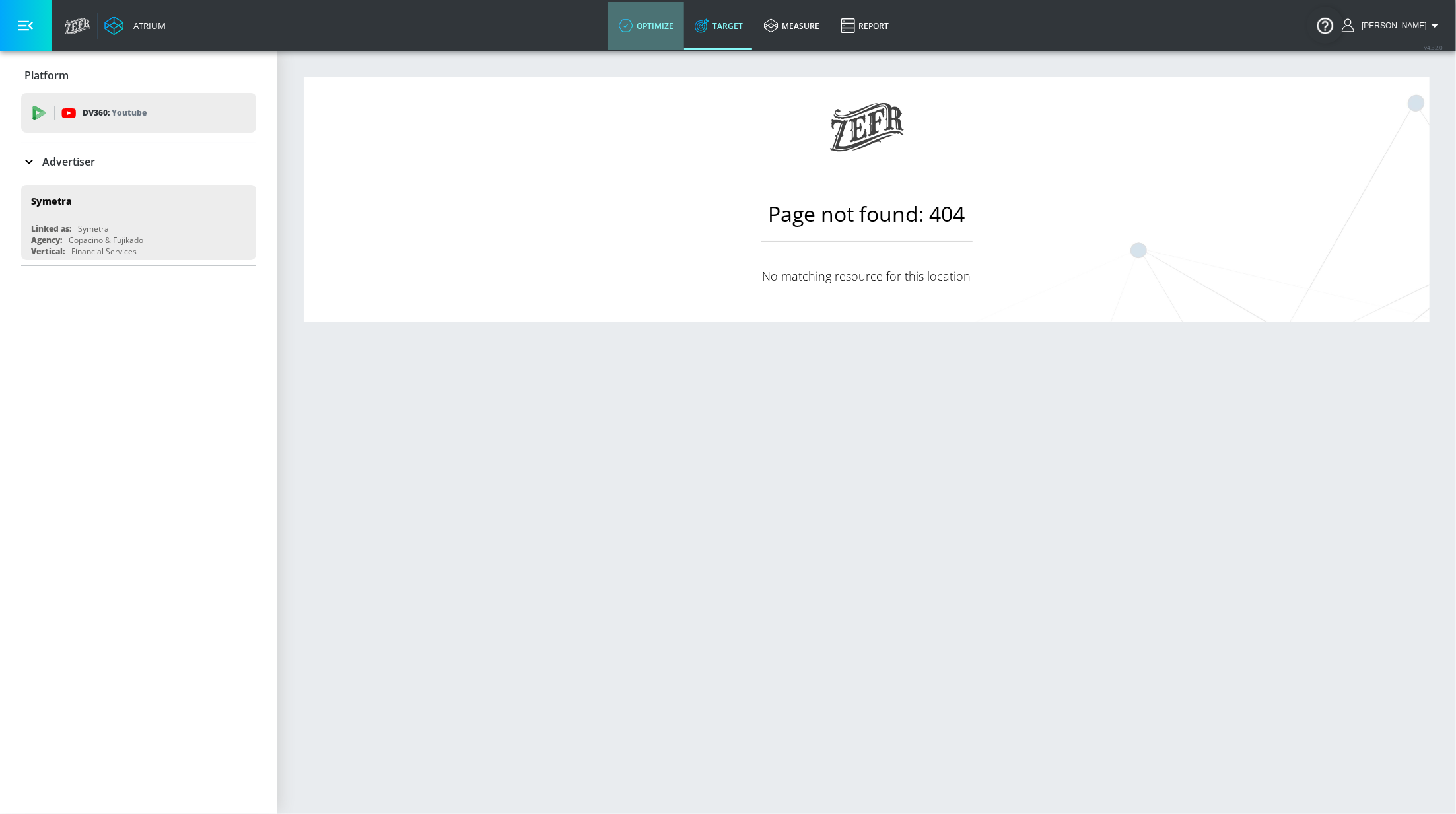
click at [674, 35] on link "optimize" at bounding box center [646, 26] width 76 height 47
click at [723, 29] on link "Target" at bounding box center [719, 26] width 69 height 47
click at [68, 159] on p "Advertiser" at bounding box center [68, 162] width 53 height 14
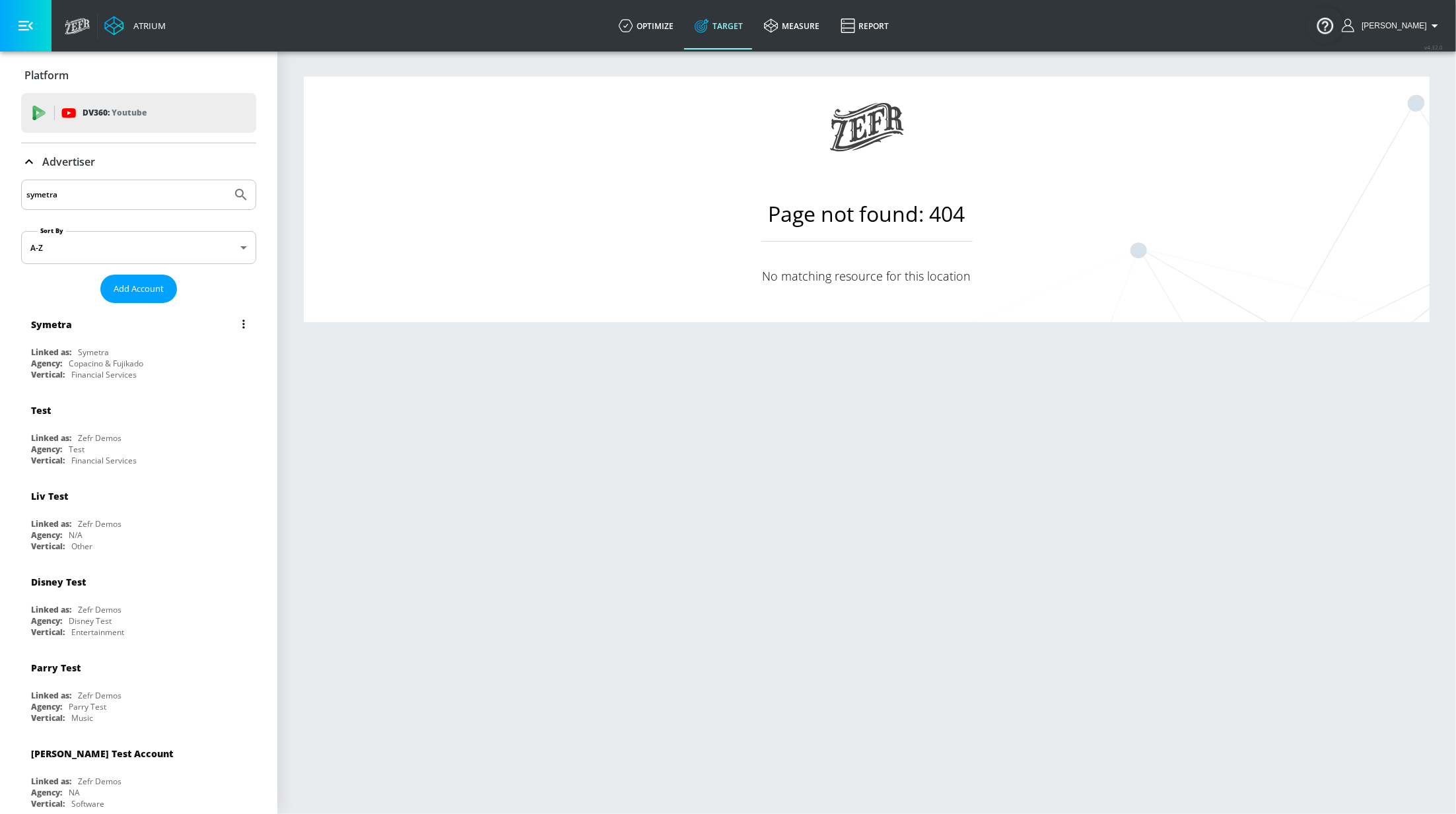
click at [98, 361] on div "Copacino & Fujikado" at bounding box center [105, 363] width 74 height 11
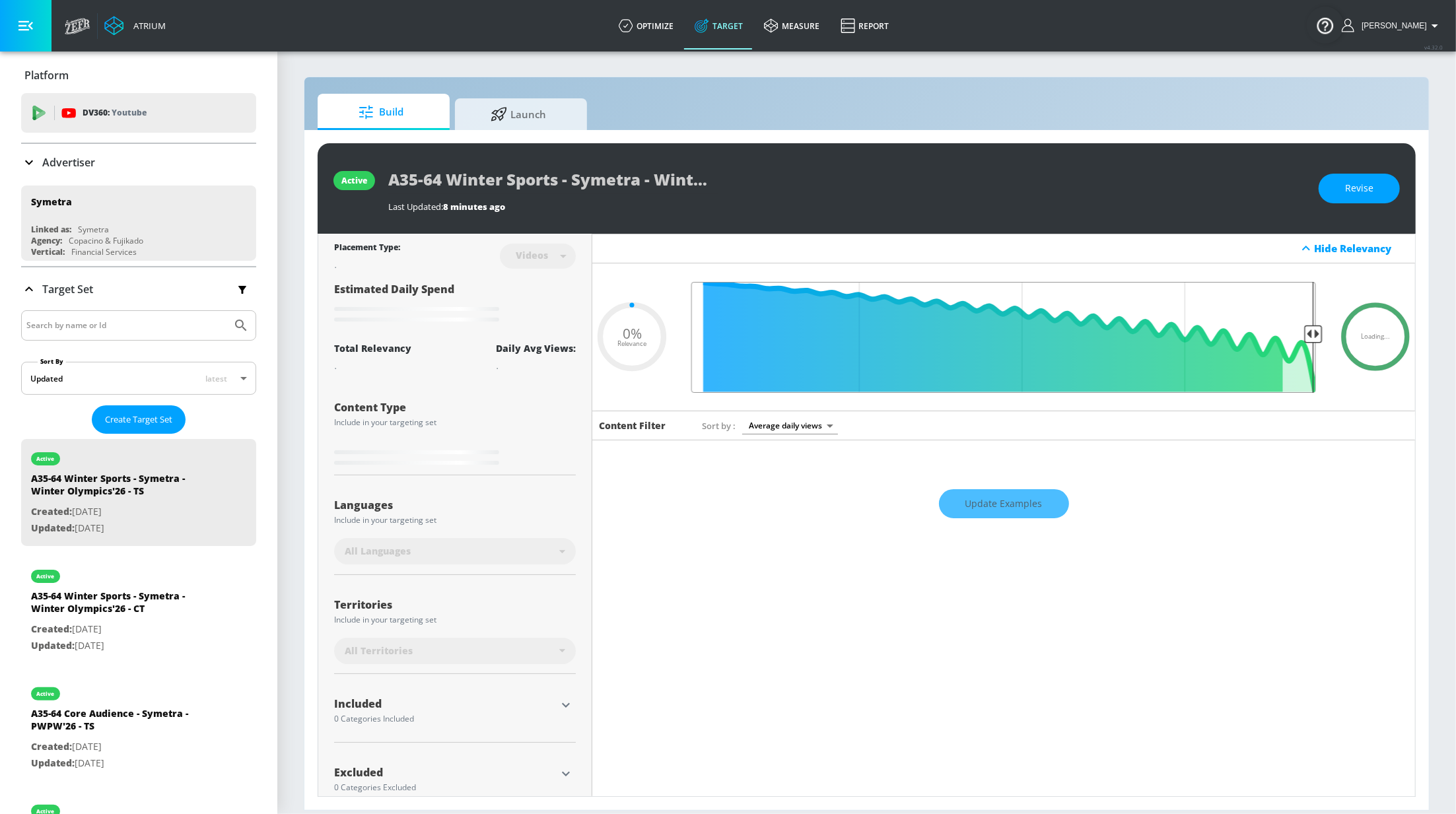
click at [1235, 332] on input "Final Threshold" at bounding box center [1003, 337] width 638 height 111
click at [1376, 183] on button "Revise" at bounding box center [1359, 189] width 81 height 30
type input "0.05"
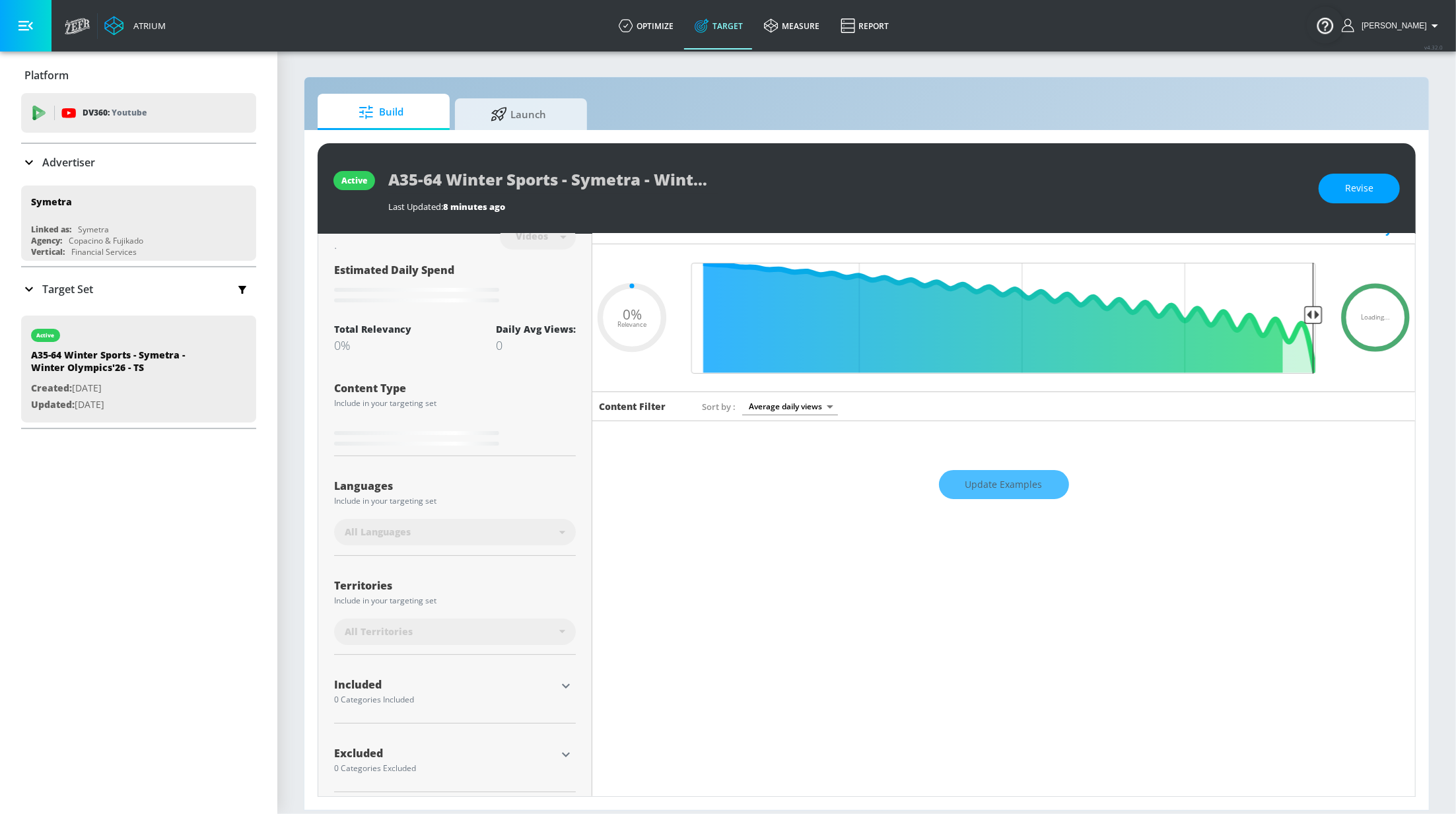
scroll to position [28, 0]
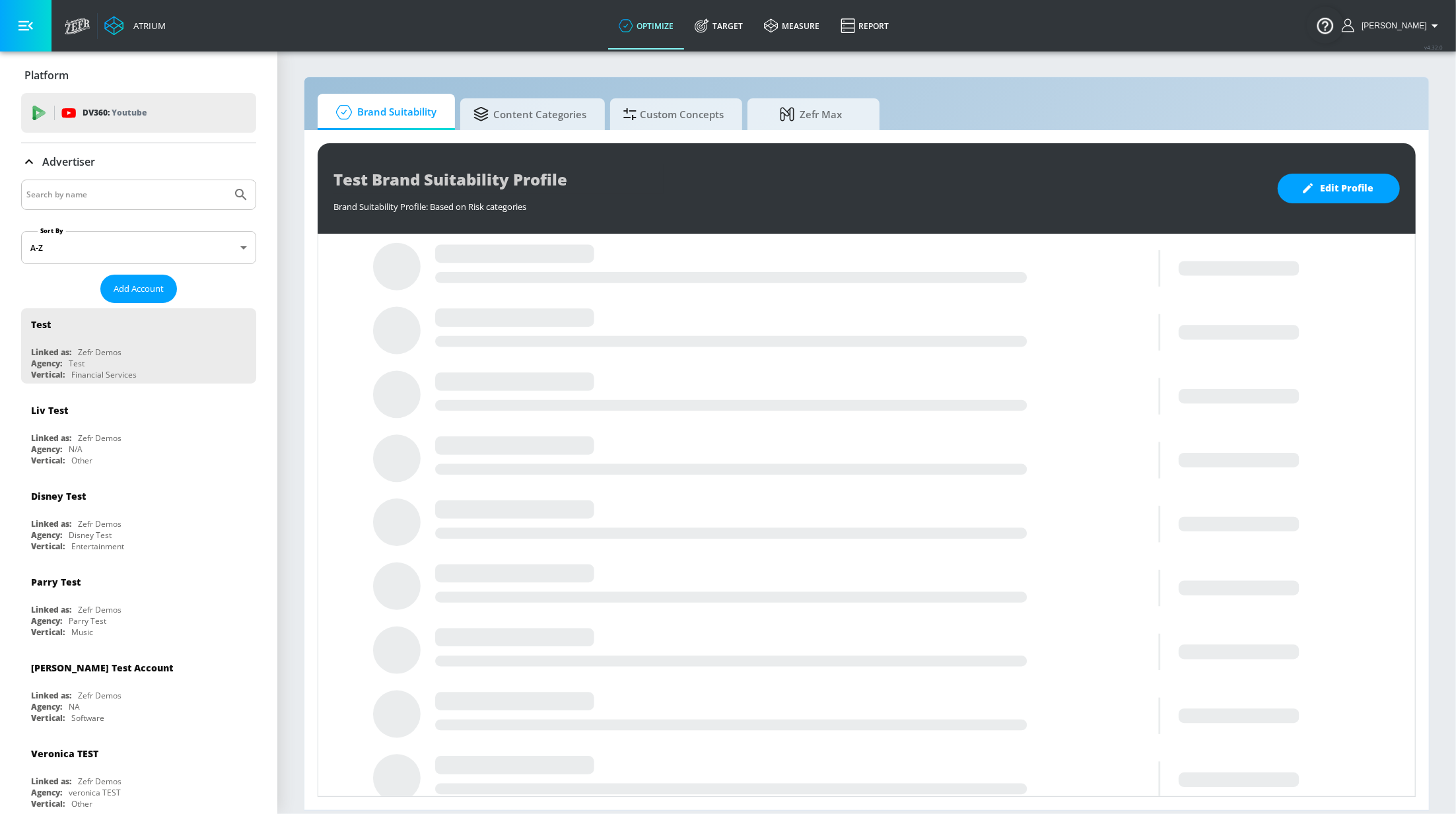
click at [154, 199] on input "Search by name" at bounding box center [126, 195] width 200 height 17
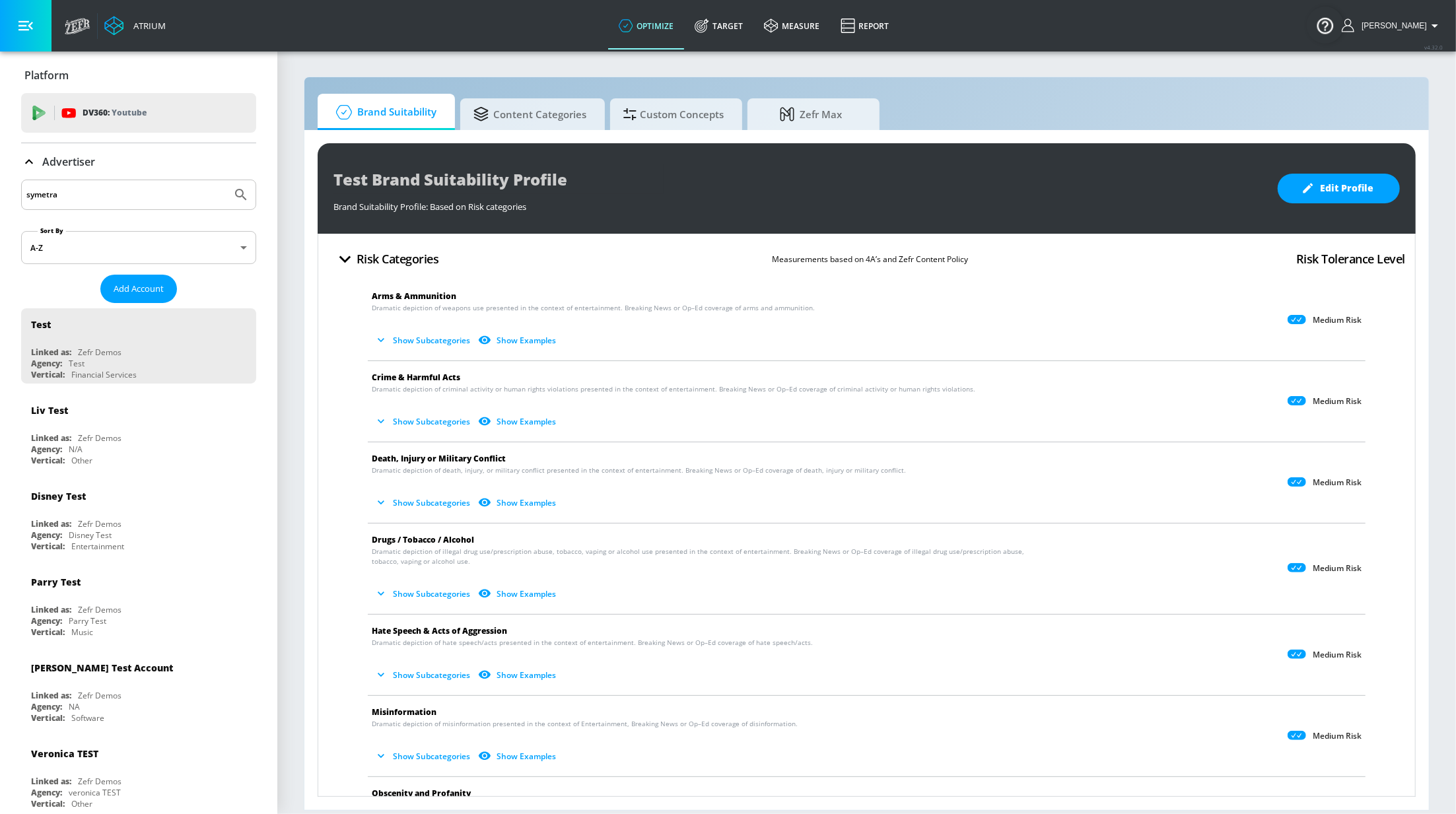
type input "symetra"
click at [226, 180] on button "Submit Search" at bounding box center [241, 195] width 29 height 29
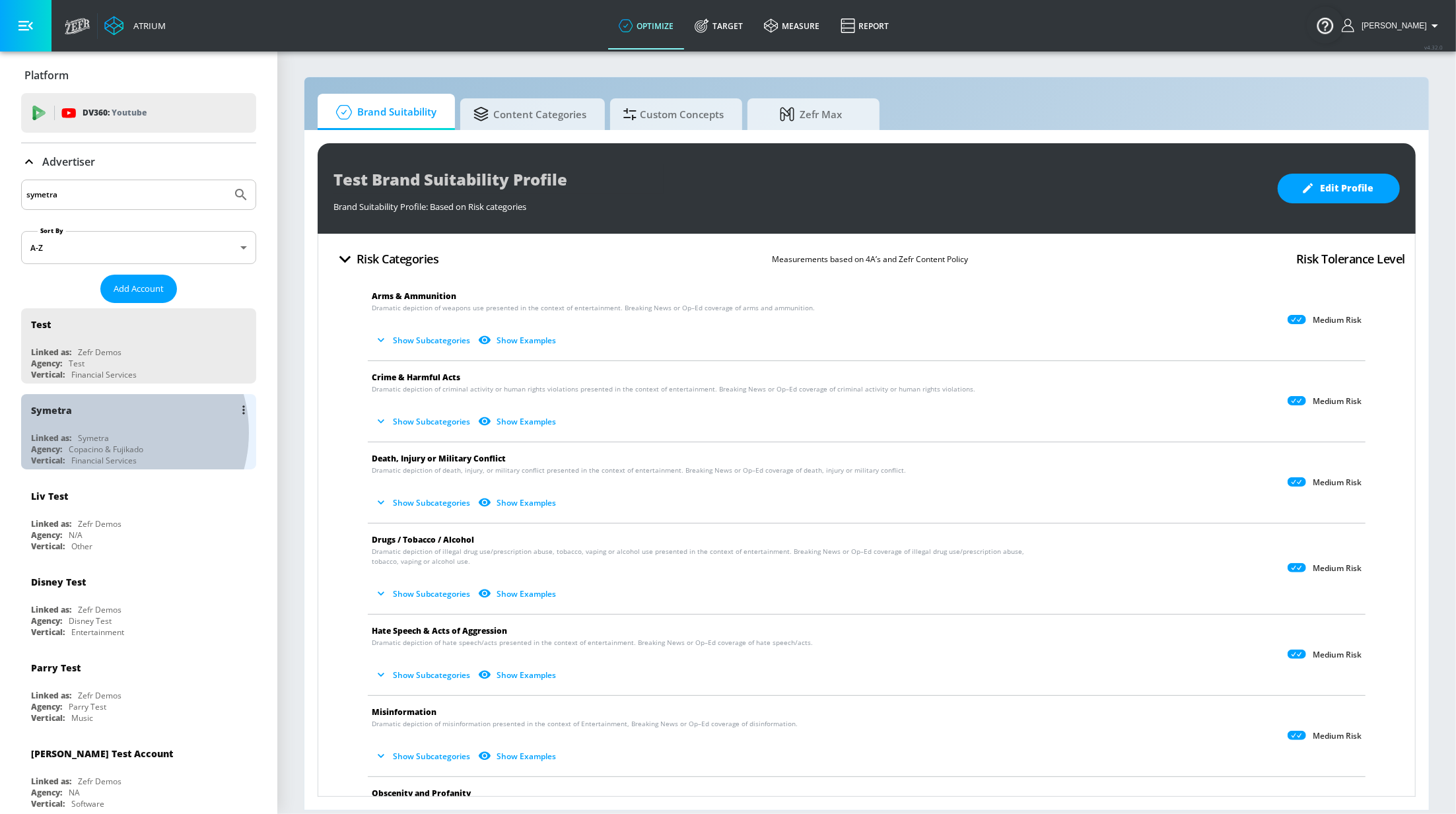
click at [108, 433] on div "Symetra" at bounding box center [93, 437] width 31 height 11
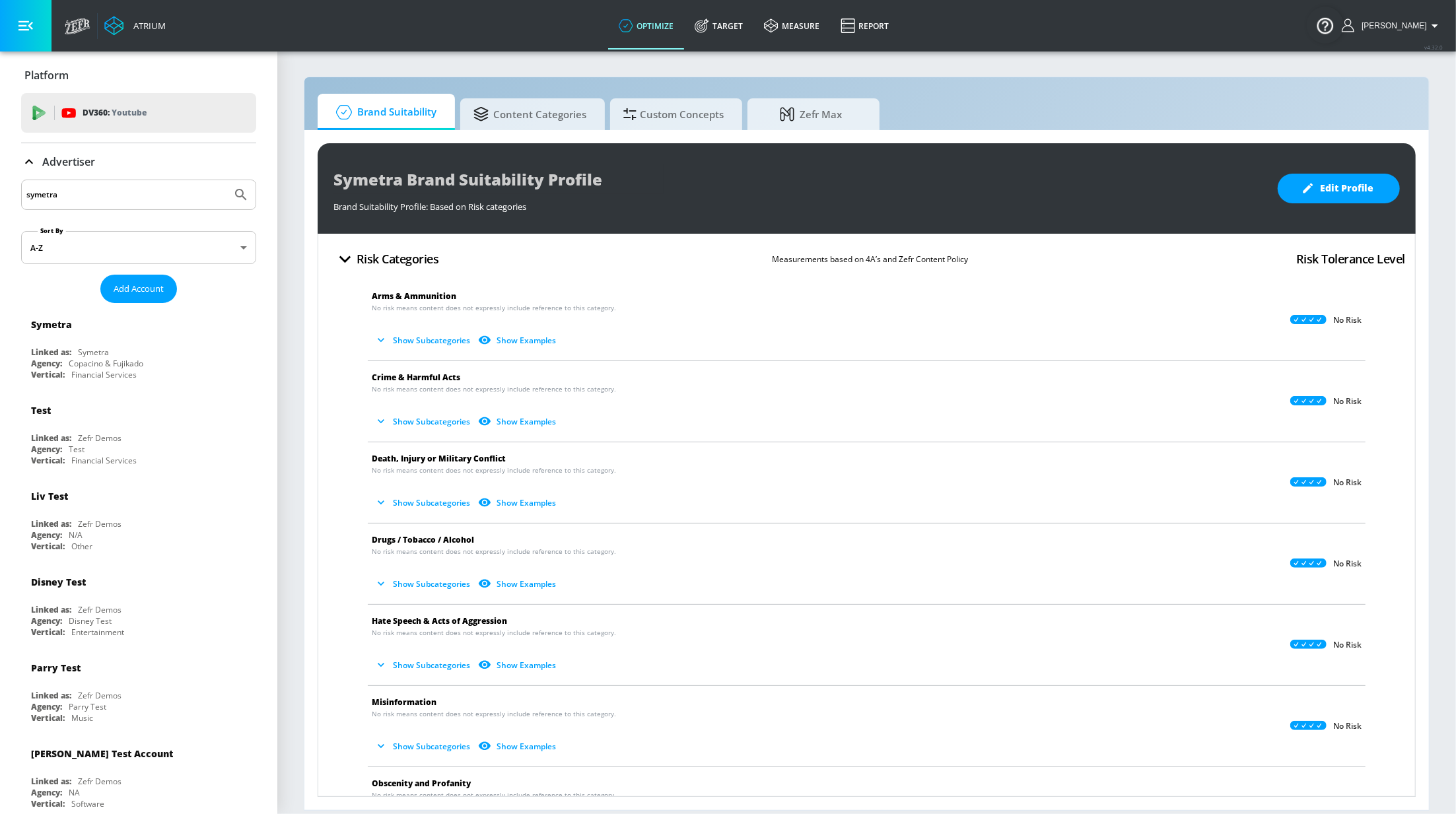
click at [56, 171] on div "Advertiser" at bounding box center [138, 162] width 235 height 37
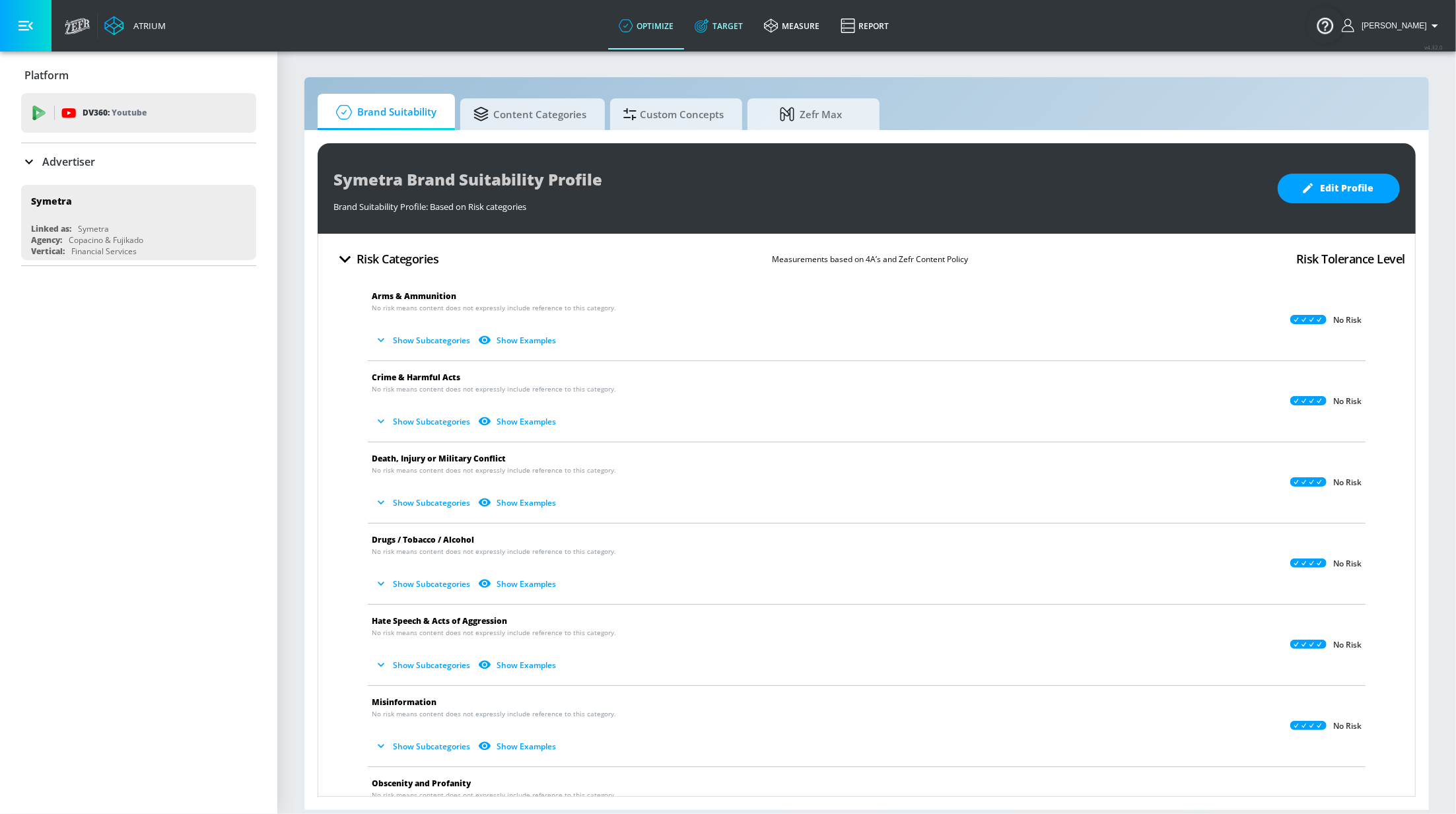
click at [733, 19] on link "Target" at bounding box center [719, 26] width 69 height 47
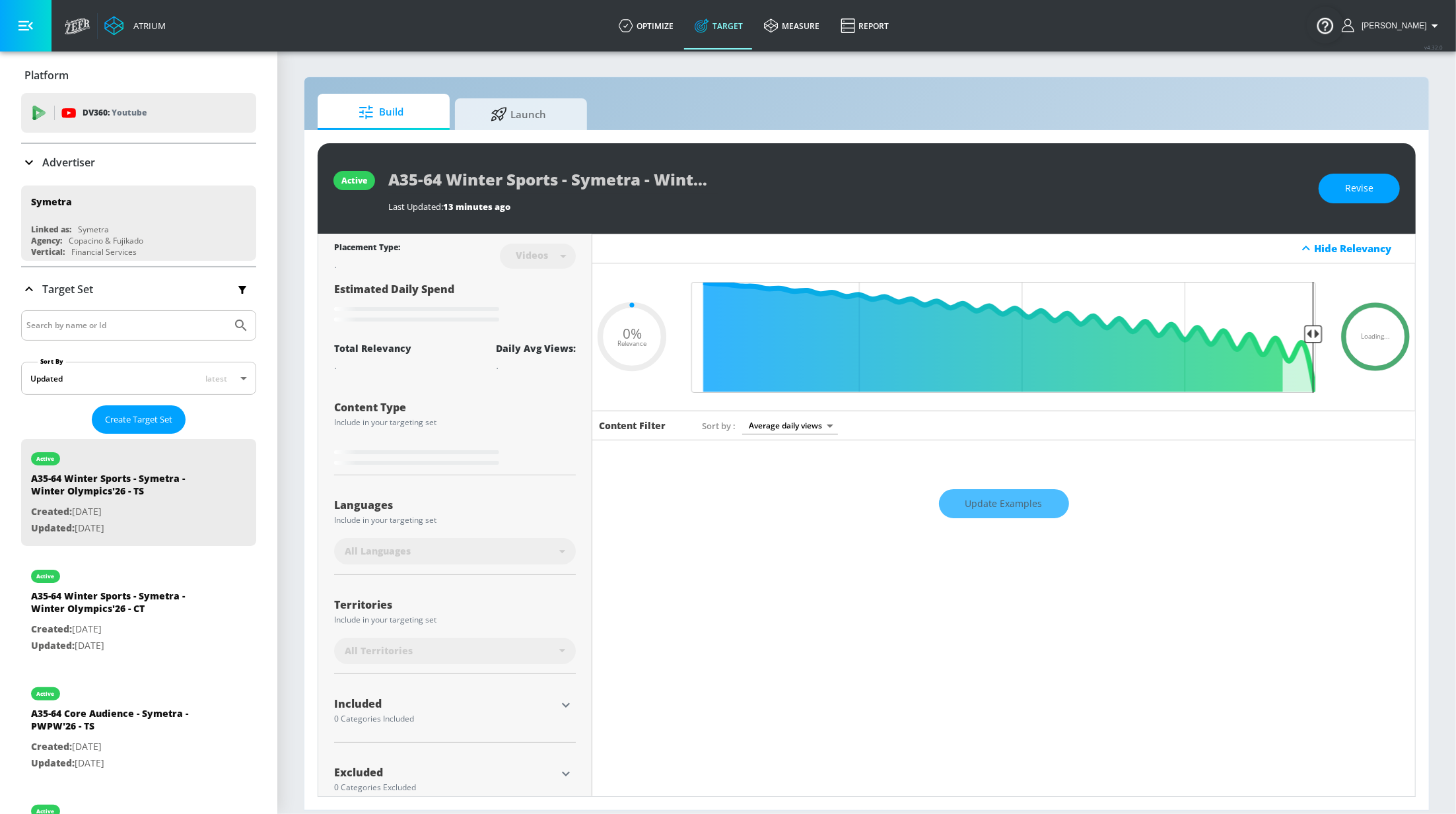
type input "0.05"
click at [1445, 17] on span "×" at bounding box center [1441, 15] width 9 height 9
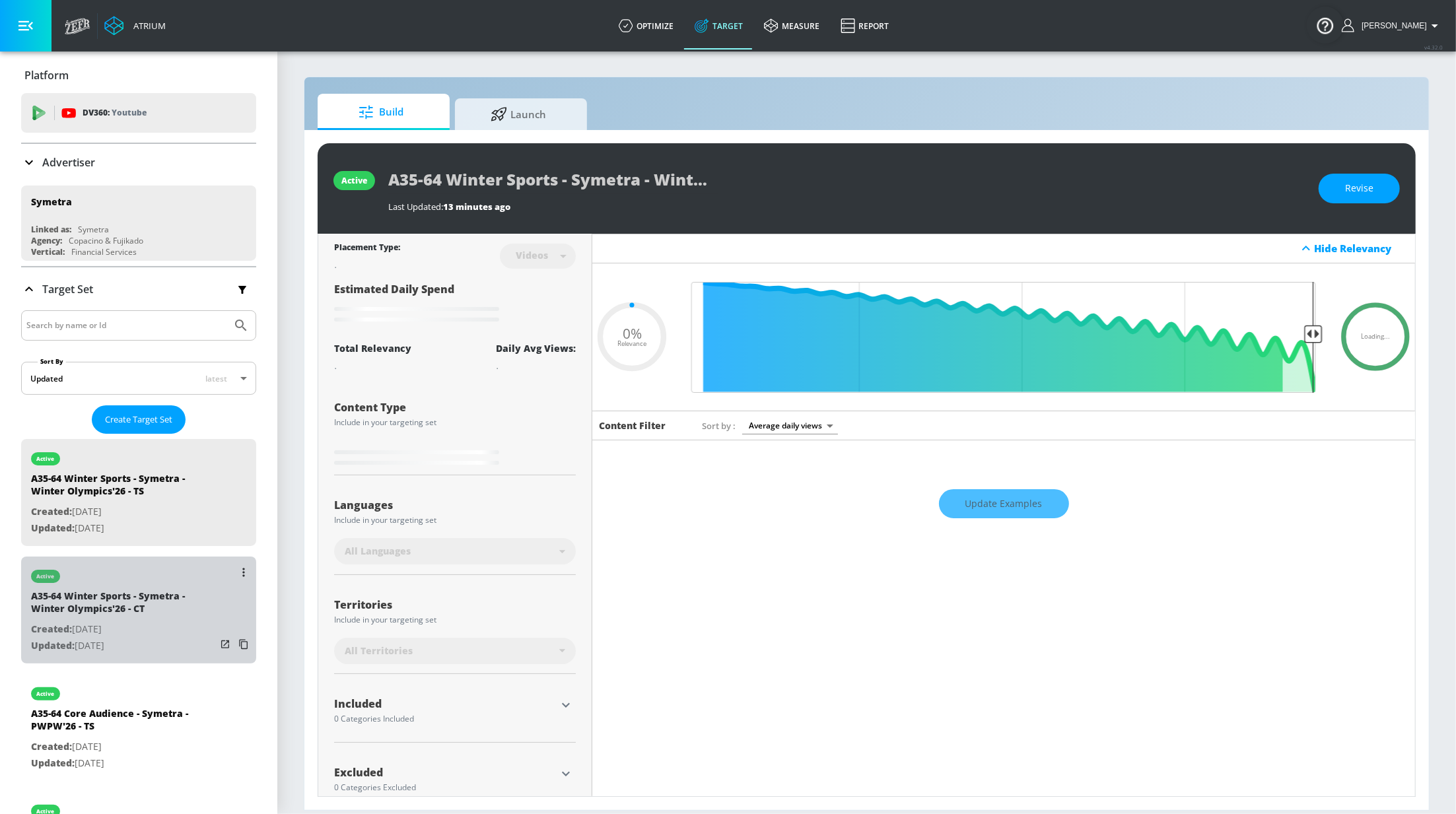
click at [158, 607] on div "A35-64 Winter Sports - Symetra - Winter Olympics'26 - CT" at bounding box center [123, 605] width 185 height 32
type input "A35-64 Winter Sports - Symetra - Winter Olympics'26 - CT"
type input "channels"
type input "0.05"
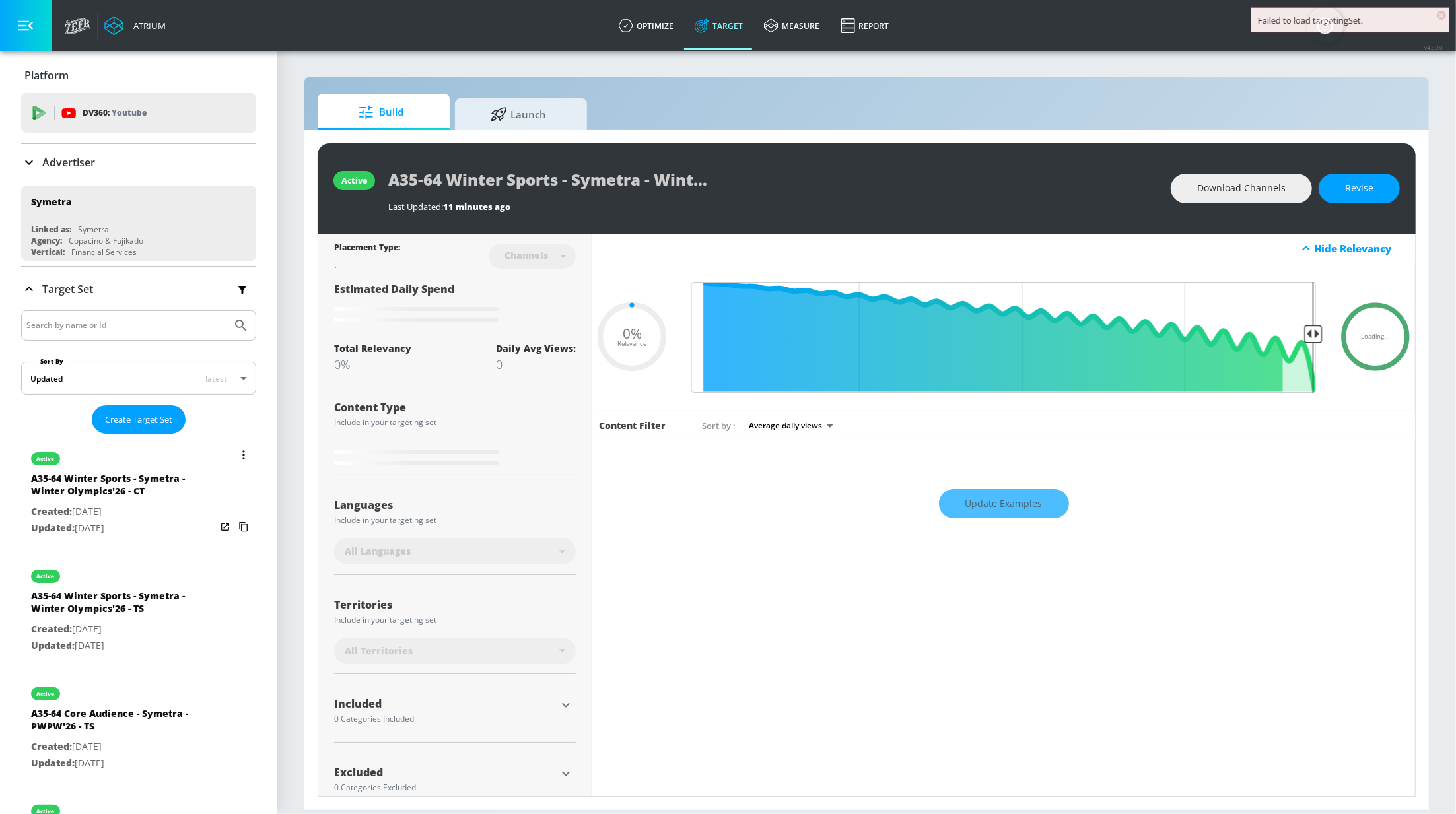
click at [121, 622] on div "active A35-64 Winter Sports - Symetra - Winter Olympics'26 - TS Created: Oct. 0…" at bounding box center [123, 608] width 185 height 104
type input "A35-64 Winter Sports - Symetra - Winter Olympics'26 - TS"
type input "videos"
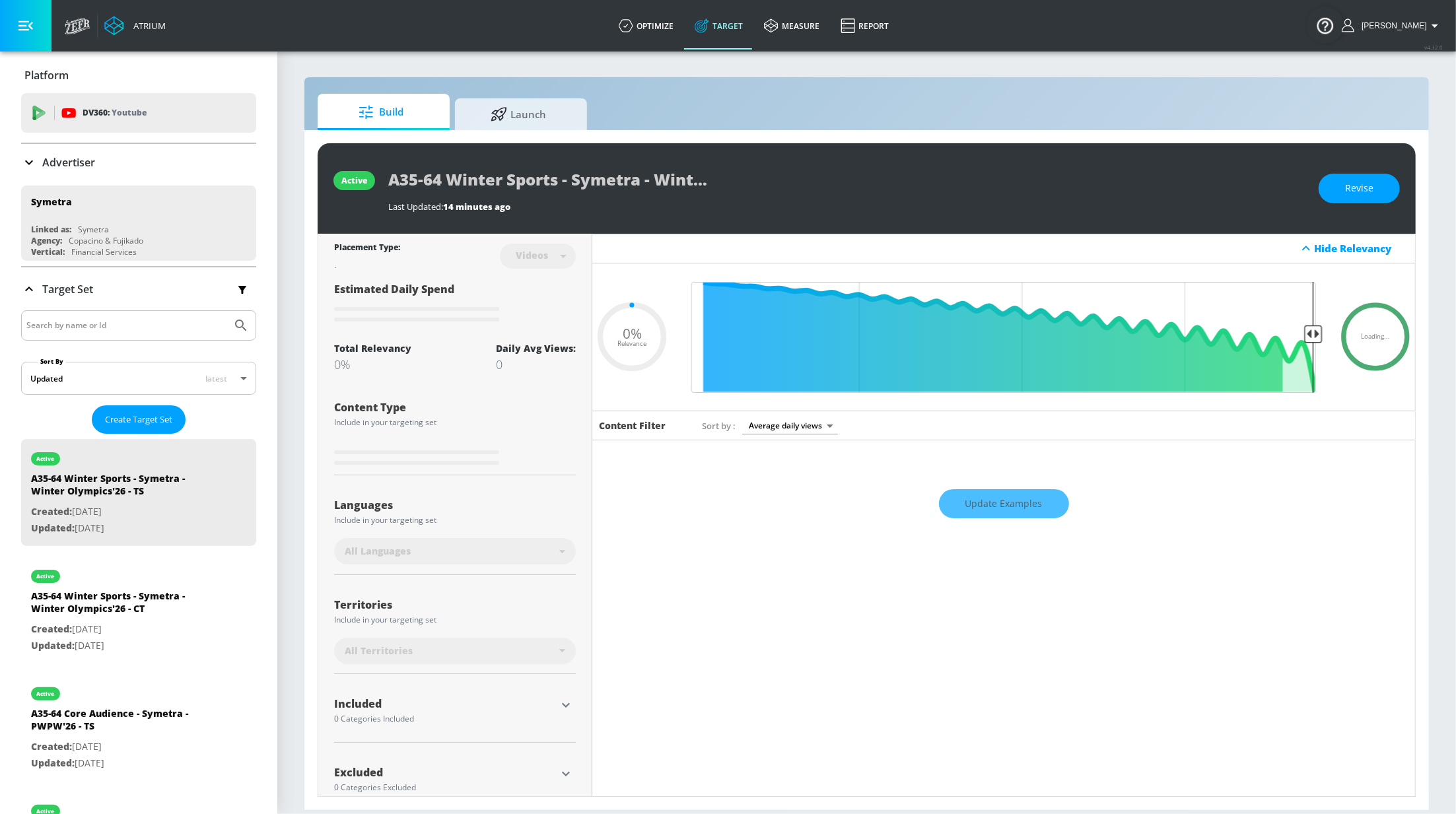
type input "0.2"
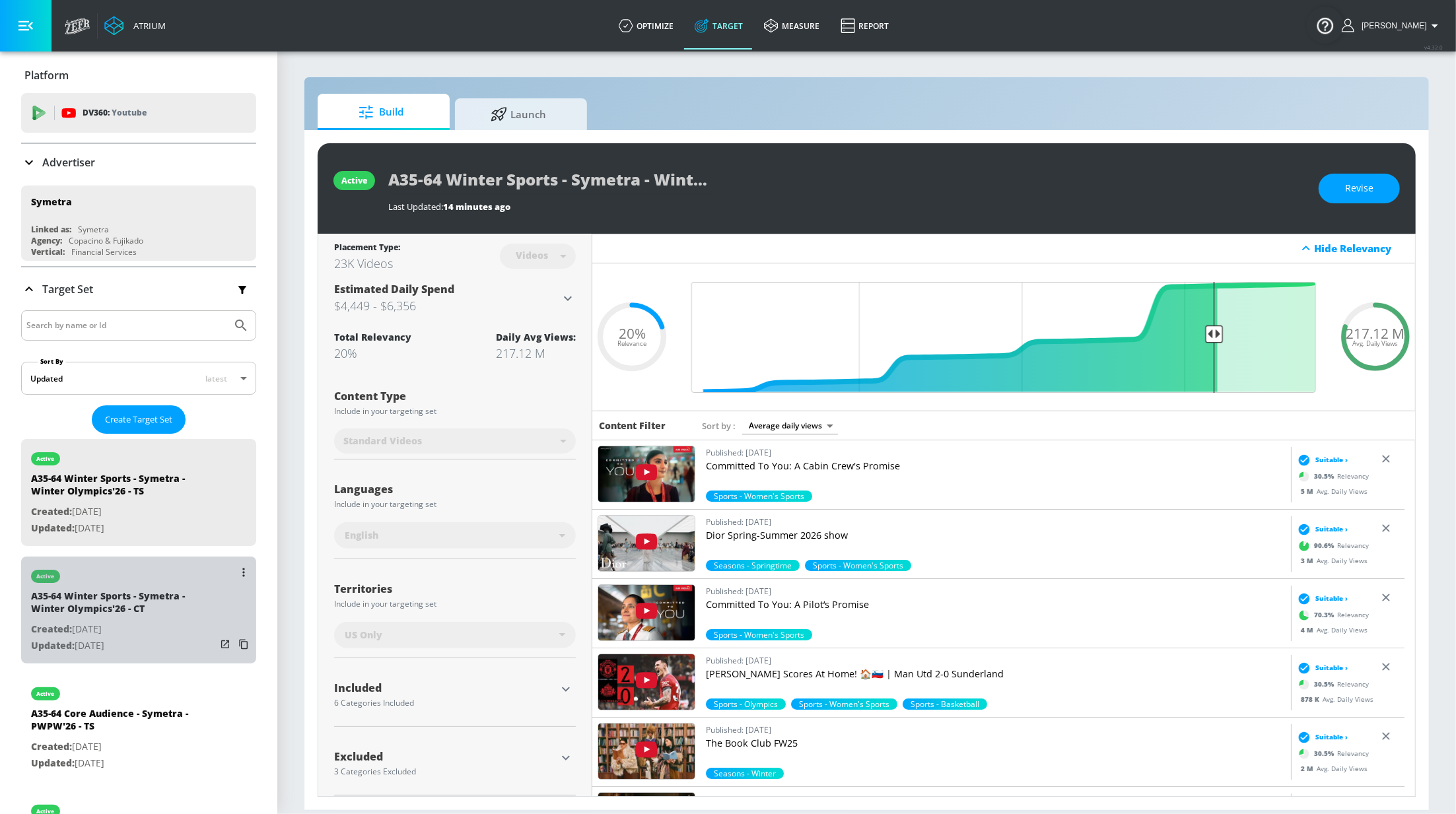
click at [147, 579] on div "active" at bounding box center [123, 573] width 185 height 33
type input "A35-64 Winter Sports - Symetra - Winter Olympics'26 - CT"
type input "channels"
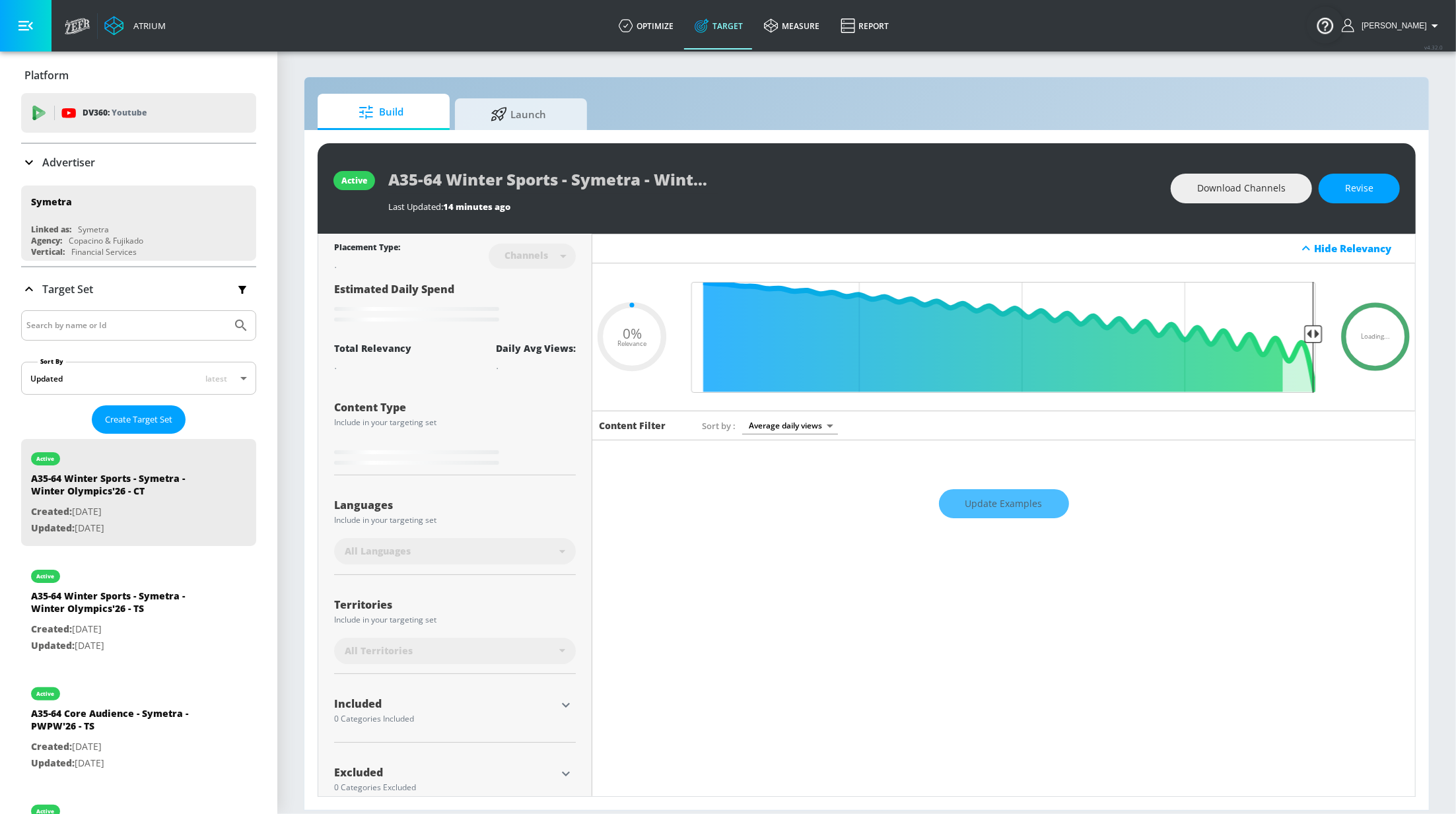
type input "0.2"
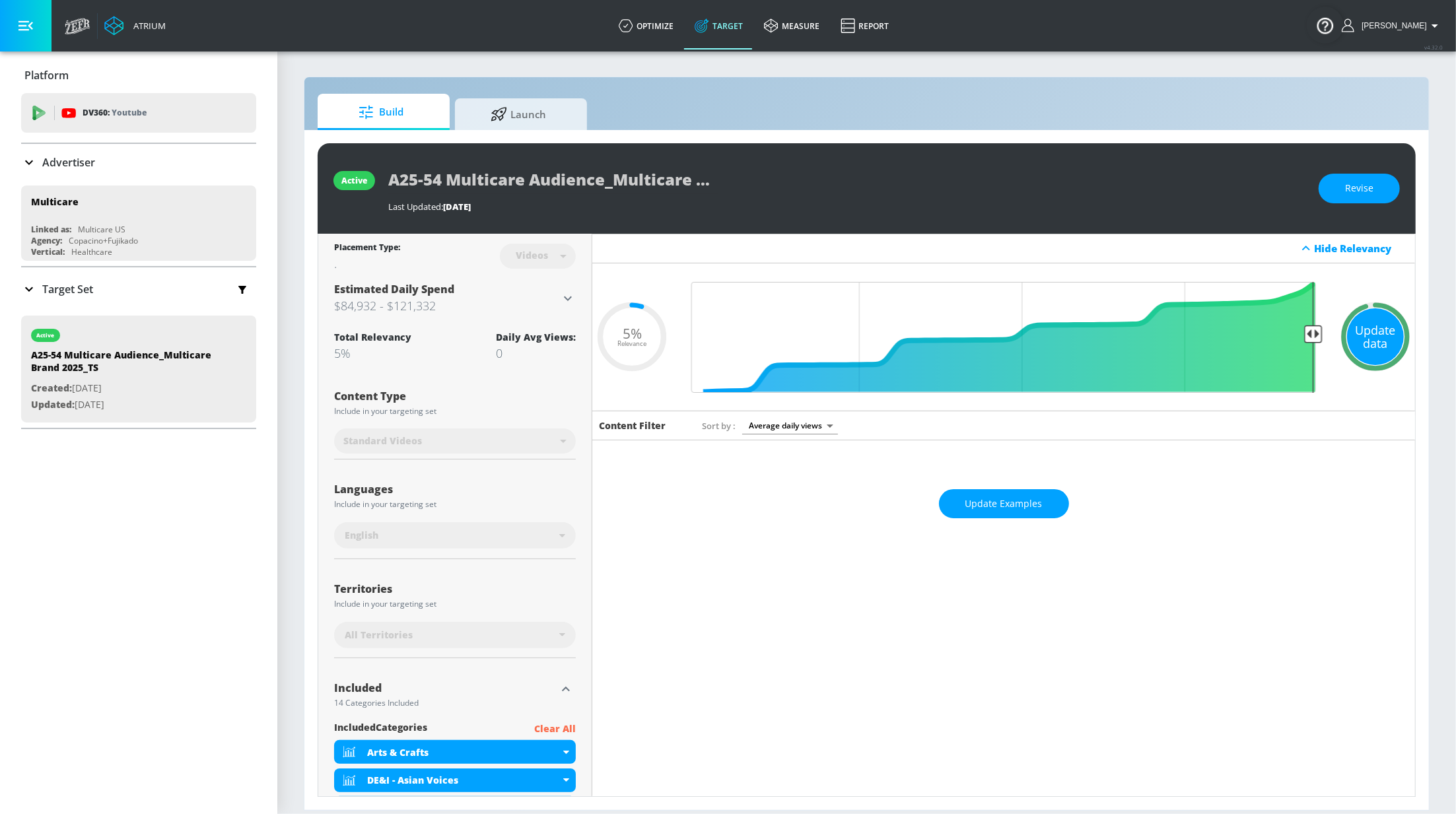
click at [1382, 346] on div "Update data" at bounding box center [1376, 337] width 57 height 57
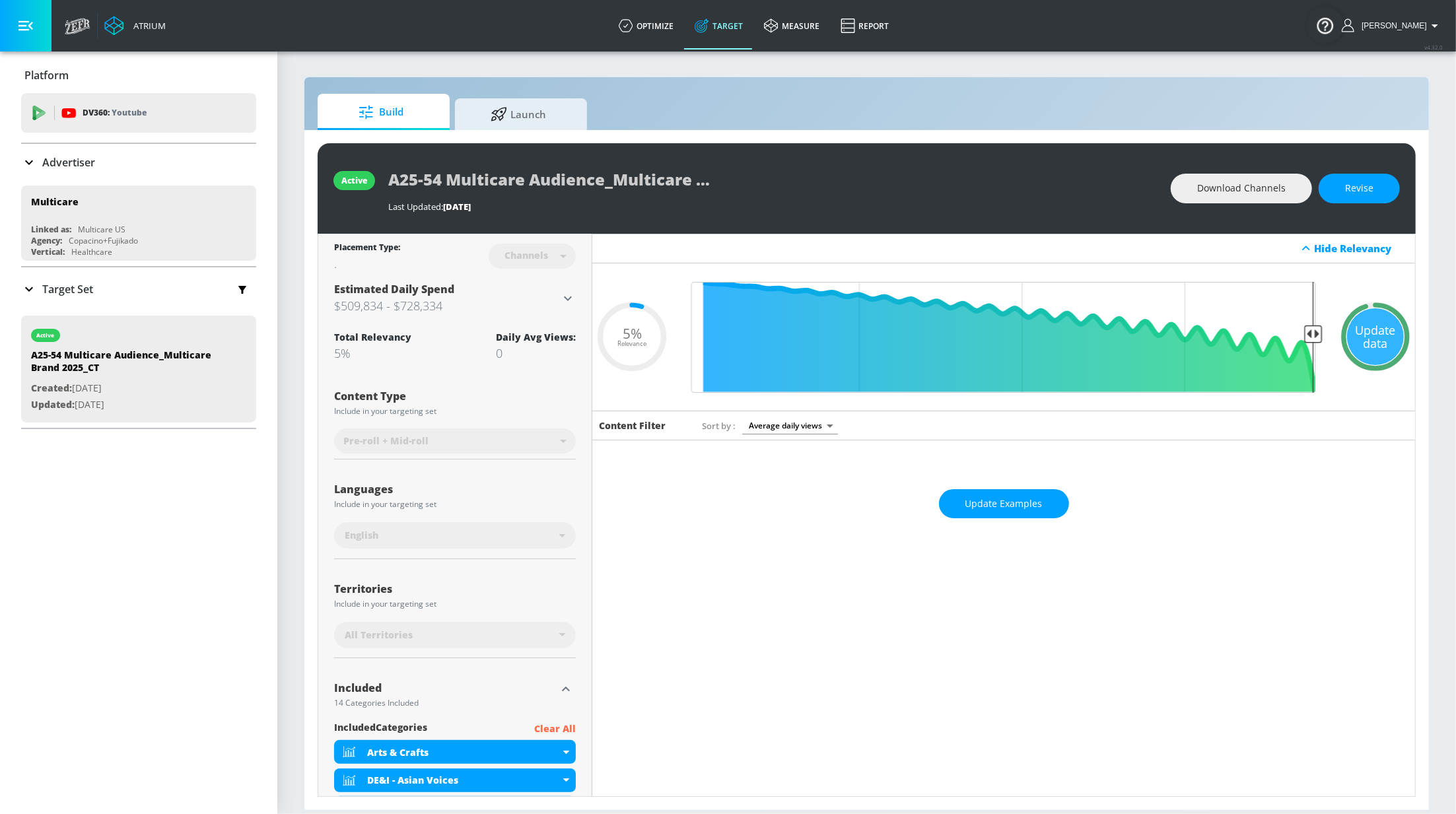
drag, startPoint x: 1373, startPoint y: 340, endPoint x: 1359, endPoint y: 319, distance: 25.2
click at [1373, 340] on div "Update data" at bounding box center [1376, 337] width 57 height 57
